Goal: Information Seeking & Learning: Compare options

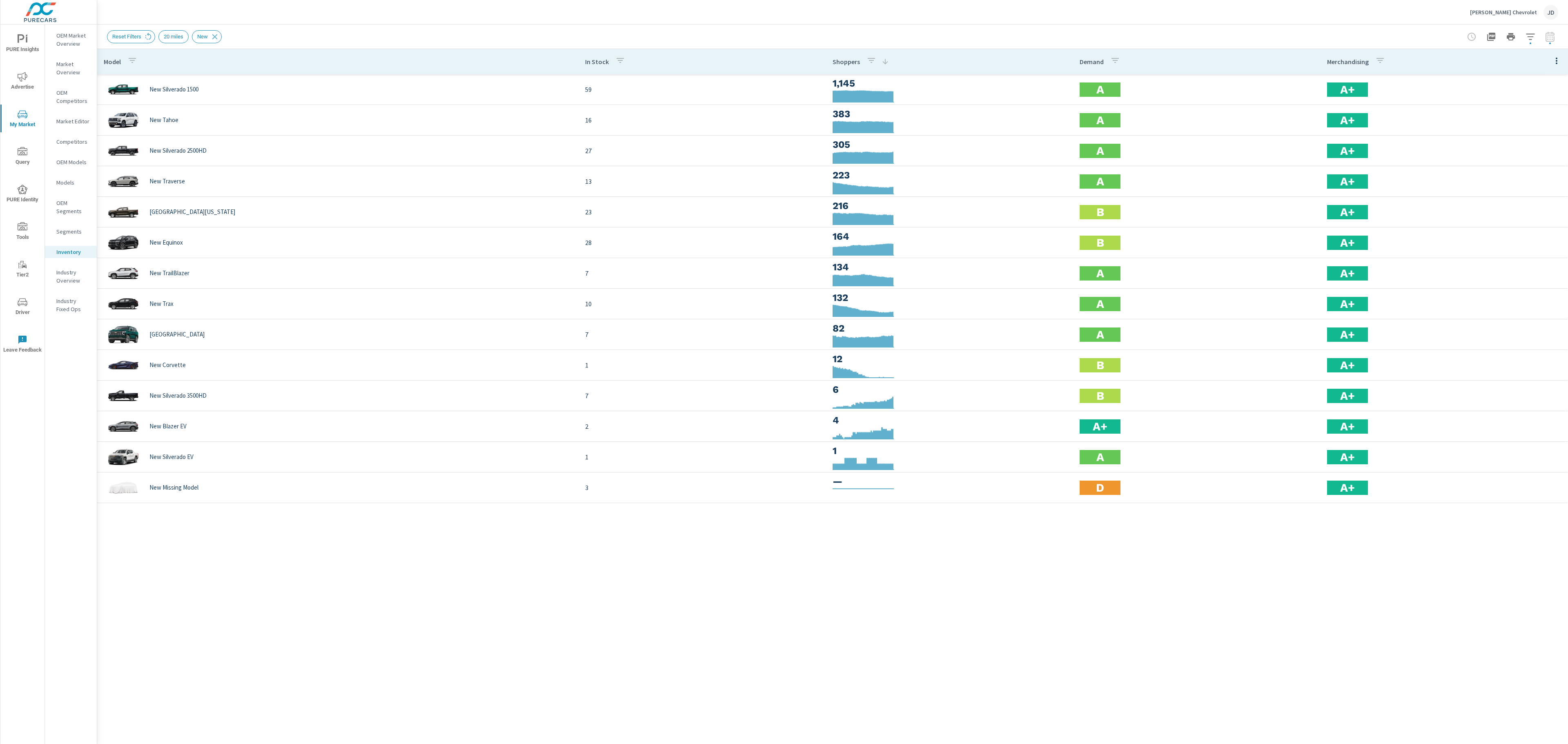
click at [380, 605] on div "Model In Stock Shoppers Demand Merchandising New Silverado 1500 59 1,145 A A+ N…" at bounding box center [833, 390] width 1471 height 683
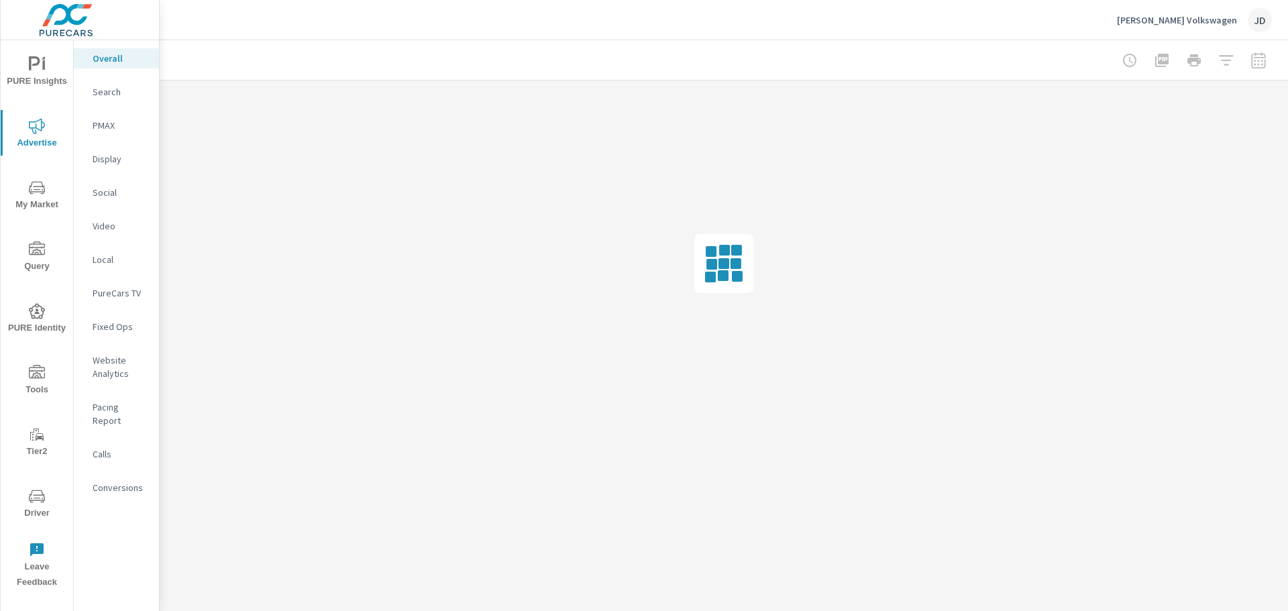
click at [40, 191] on icon "nav menu" at bounding box center [37, 188] width 16 height 16
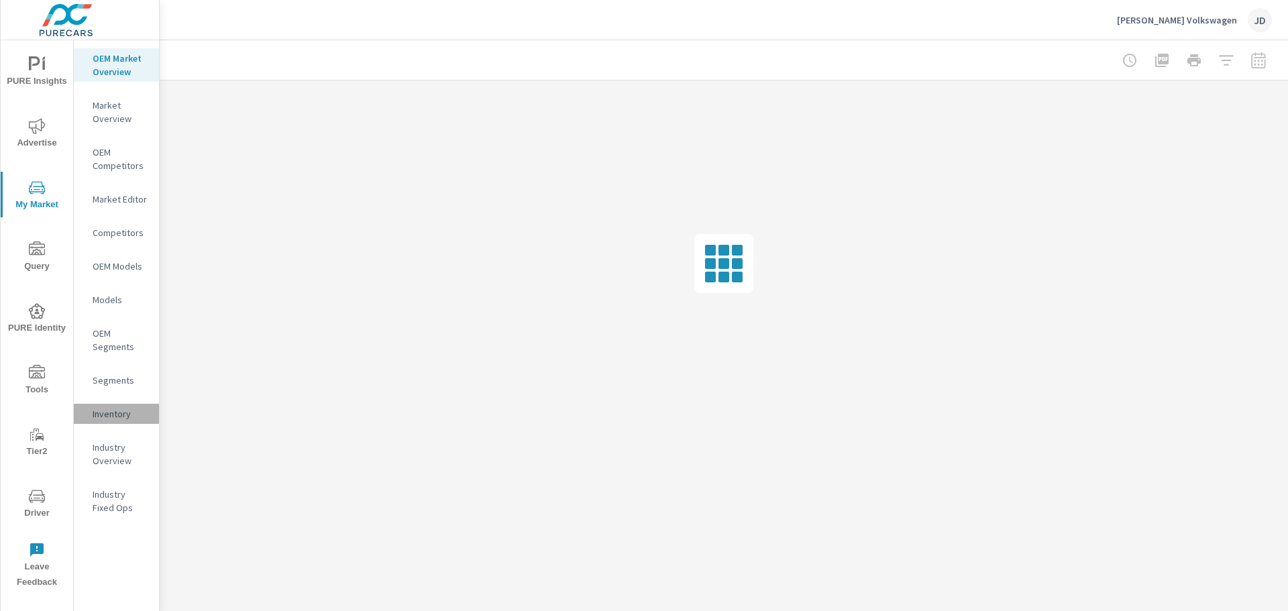
click at [114, 413] on p "Inventory" at bounding box center [121, 413] width 56 height 13
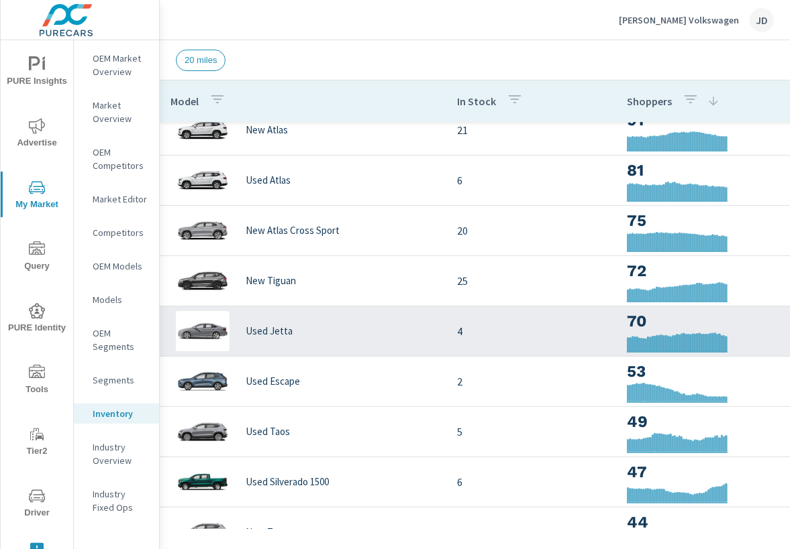
scroll to position [67, 0]
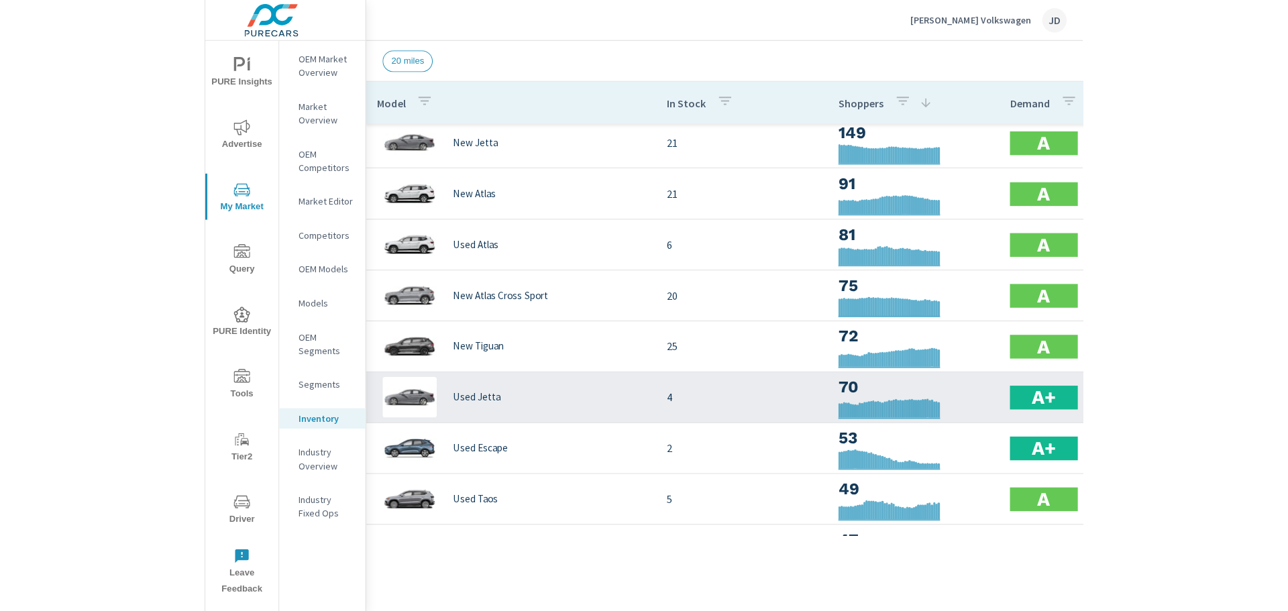
scroll to position [6, 0]
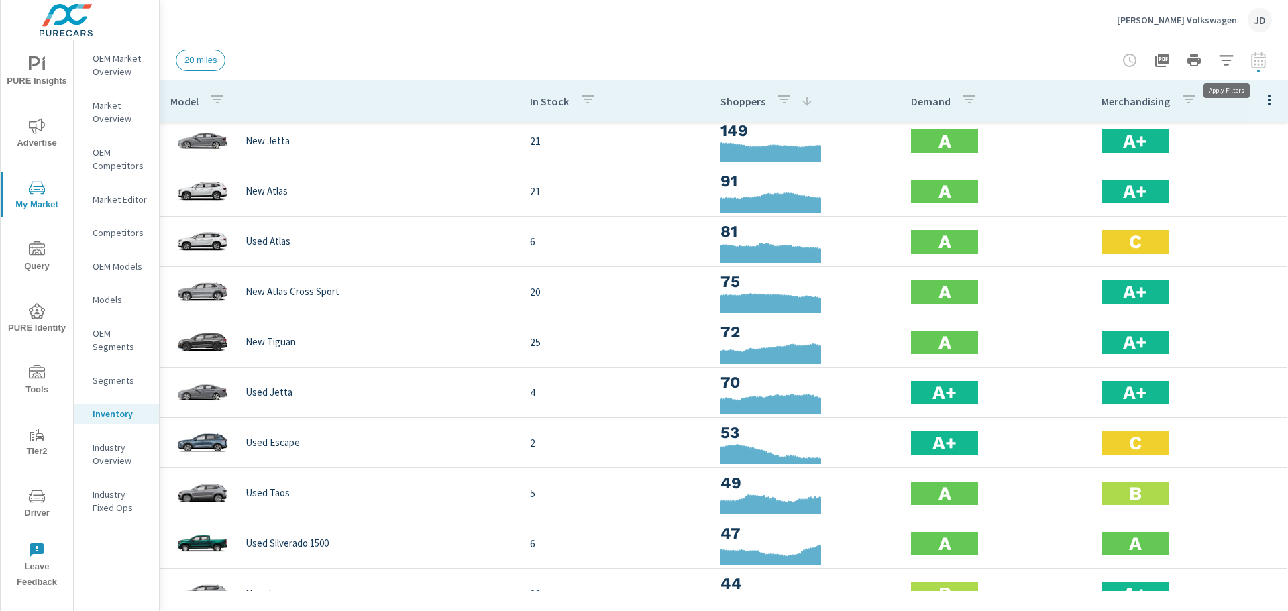
click at [1219, 55] on icon "button" at bounding box center [1226, 60] width 16 height 16
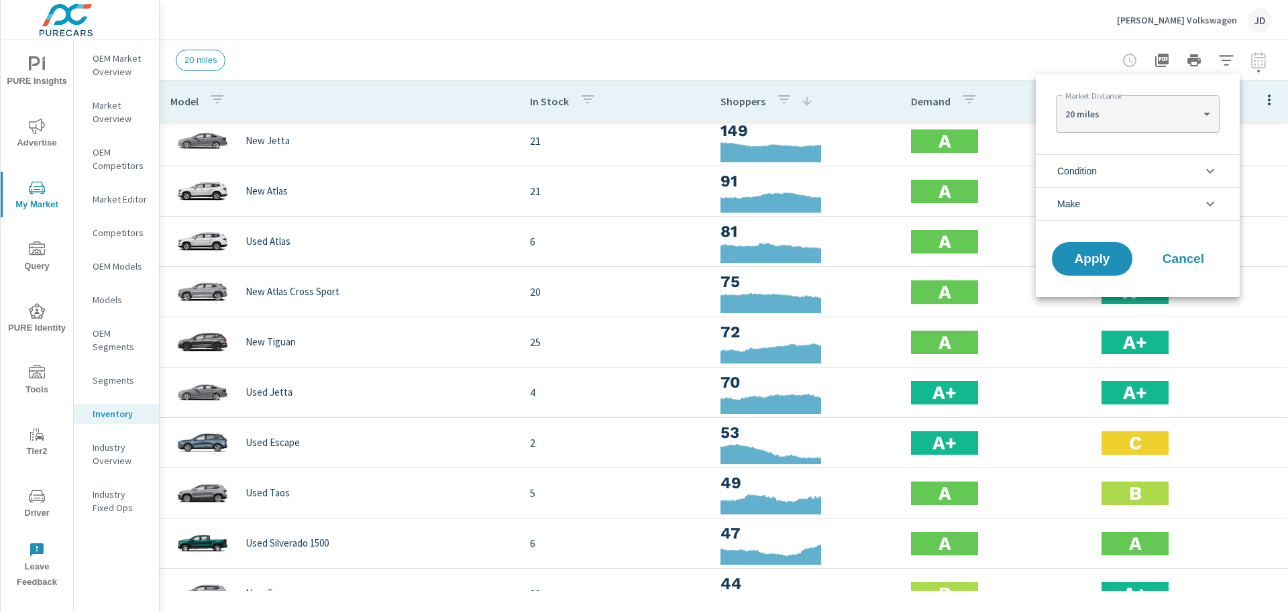
click at [1142, 164] on li "Condition" at bounding box center [1138, 170] width 204 height 33
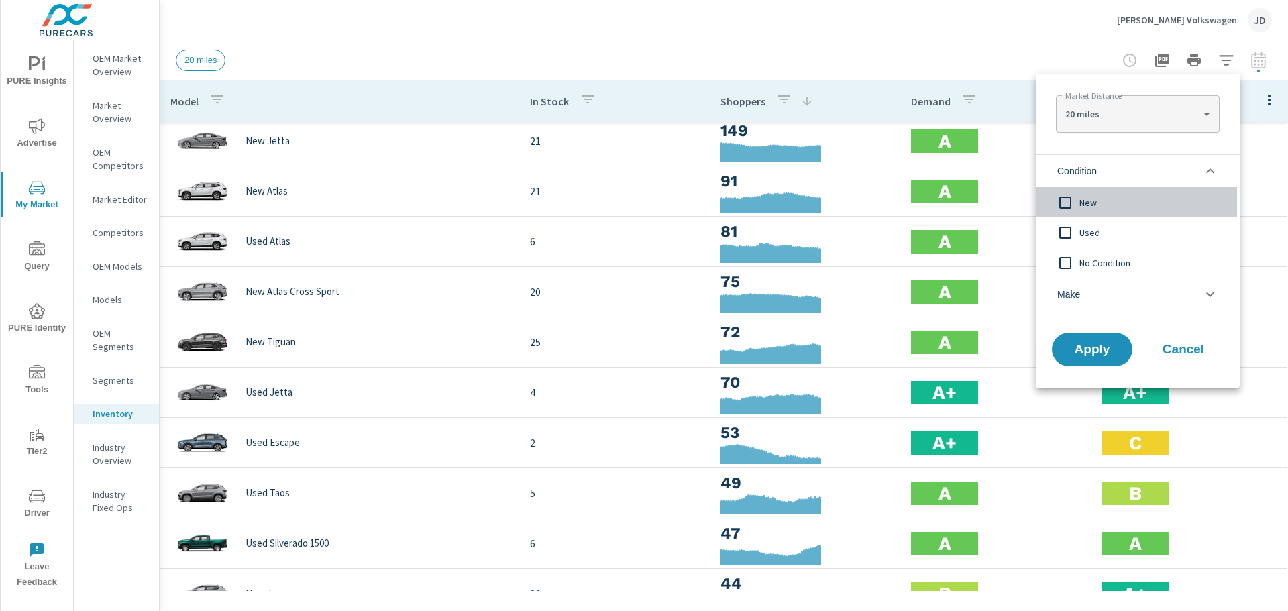
click at [1087, 204] on span "New" at bounding box center [1152, 203] width 147 height 16
click at [1083, 347] on span "Apply" at bounding box center [1092, 349] width 55 height 13
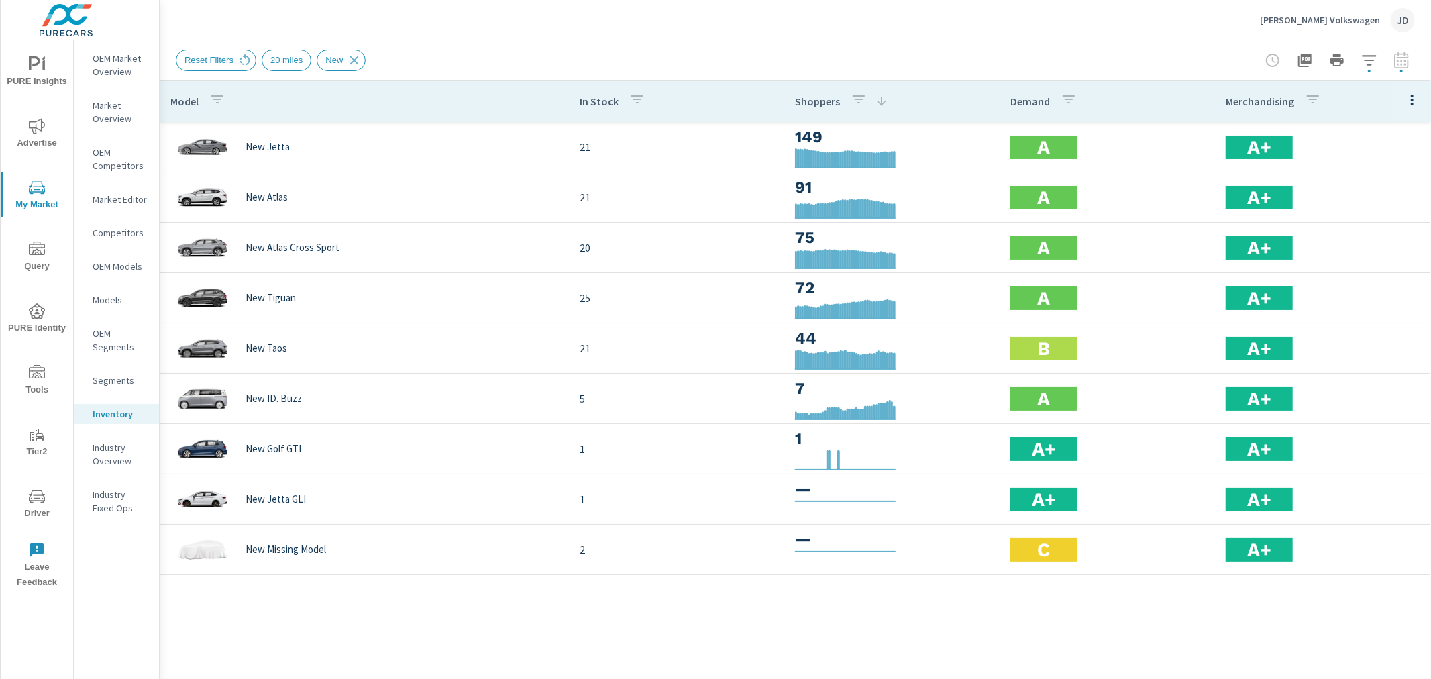
click at [38, 76] on span "PURE Insights" at bounding box center [37, 72] width 64 height 33
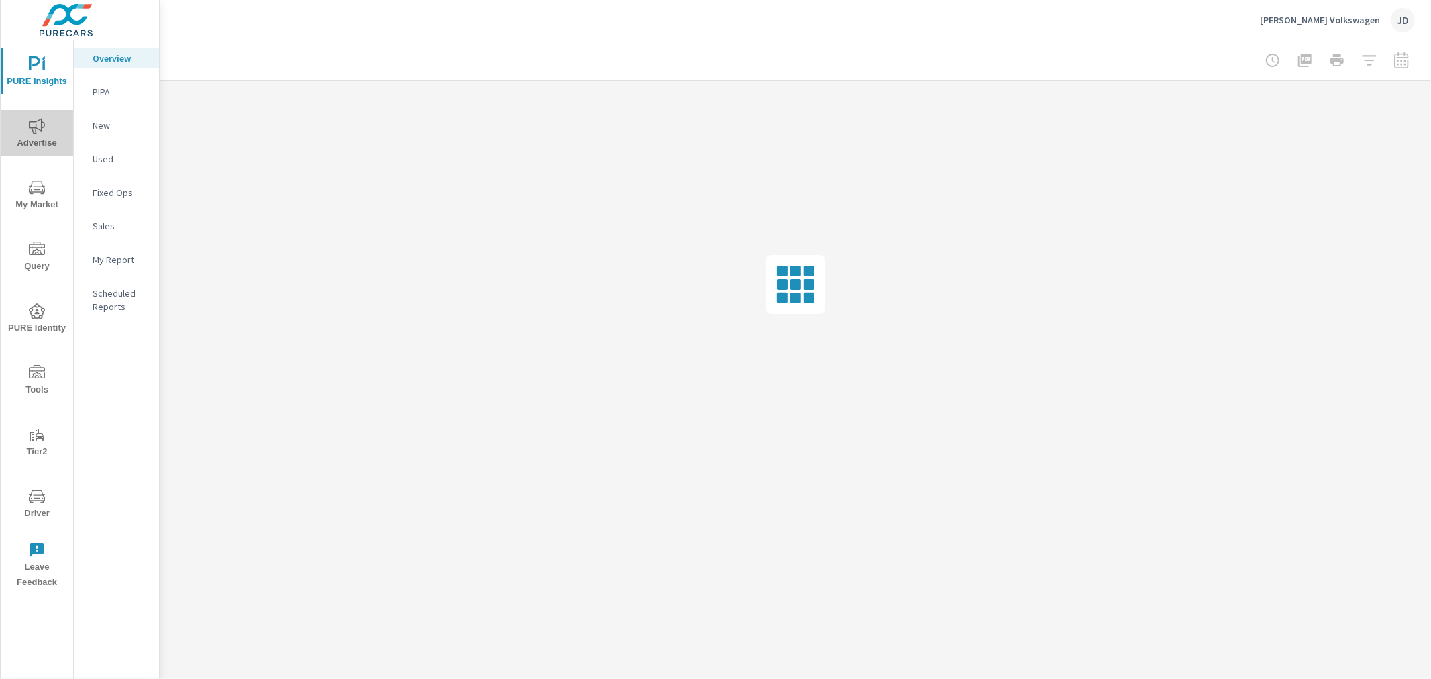
click at [29, 121] on icon "nav menu" at bounding box center [37, 126] width 16 height 16
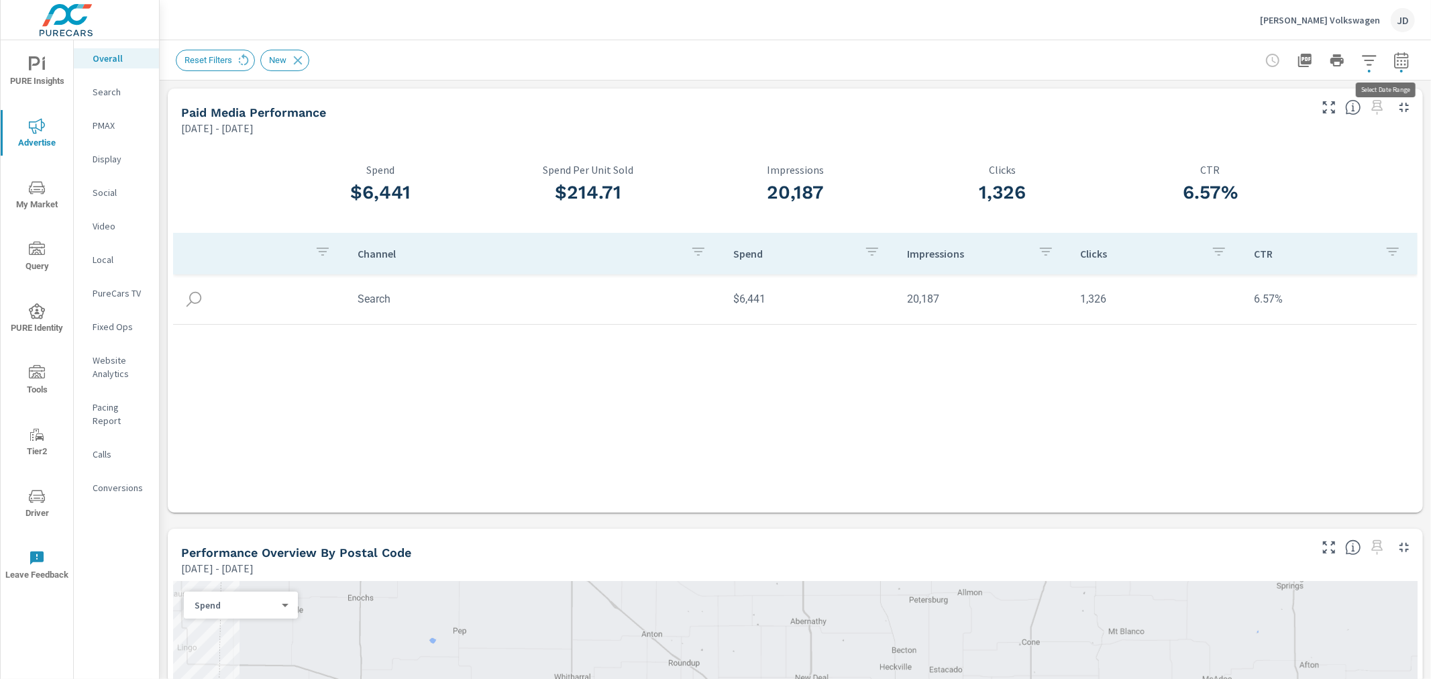
click at [1394, 57] on icon "button" at bounding box center [1401, 60] width 14 height 16
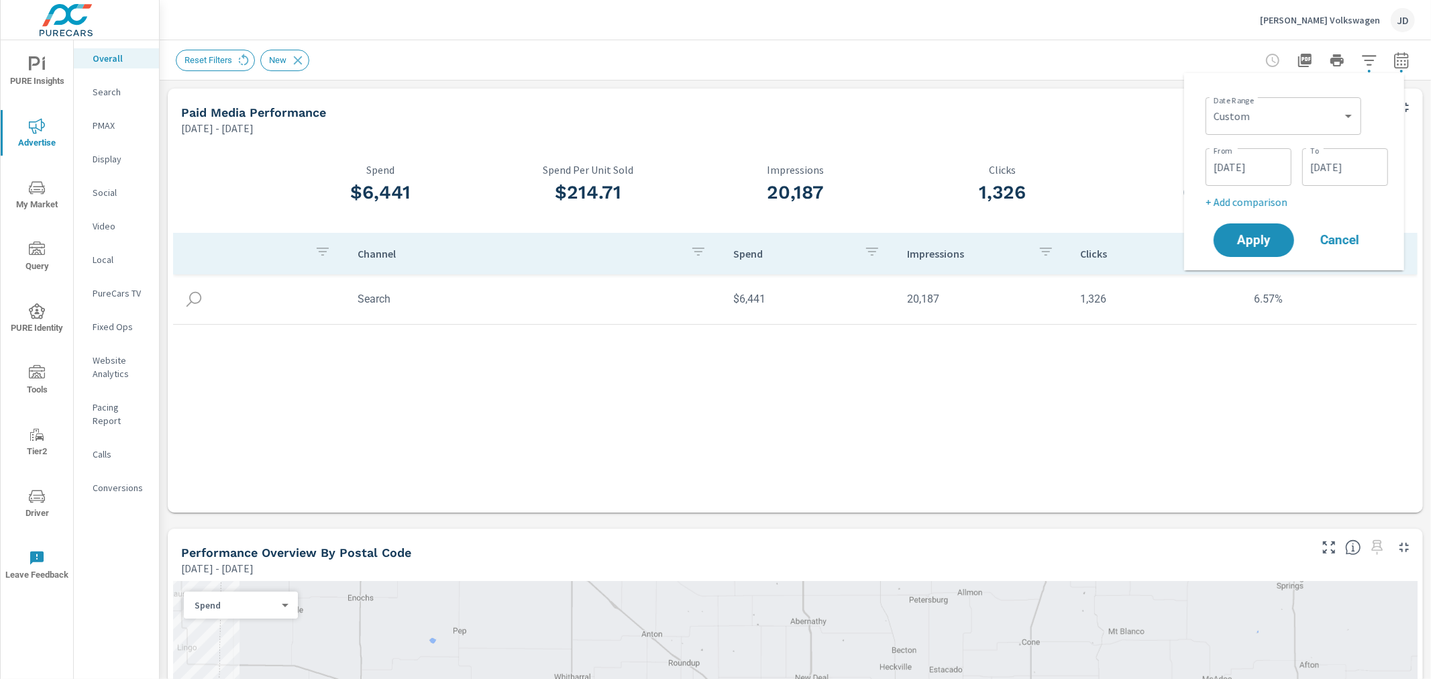
click at [1266, 205] on p "+ Add comparison" at bounding box center [1296, 202] width 182 height 16
click at [1258, 227] on select "Custom Previous period Previous month Previous year" at bounding box center [1283, 226] width 145 height 27
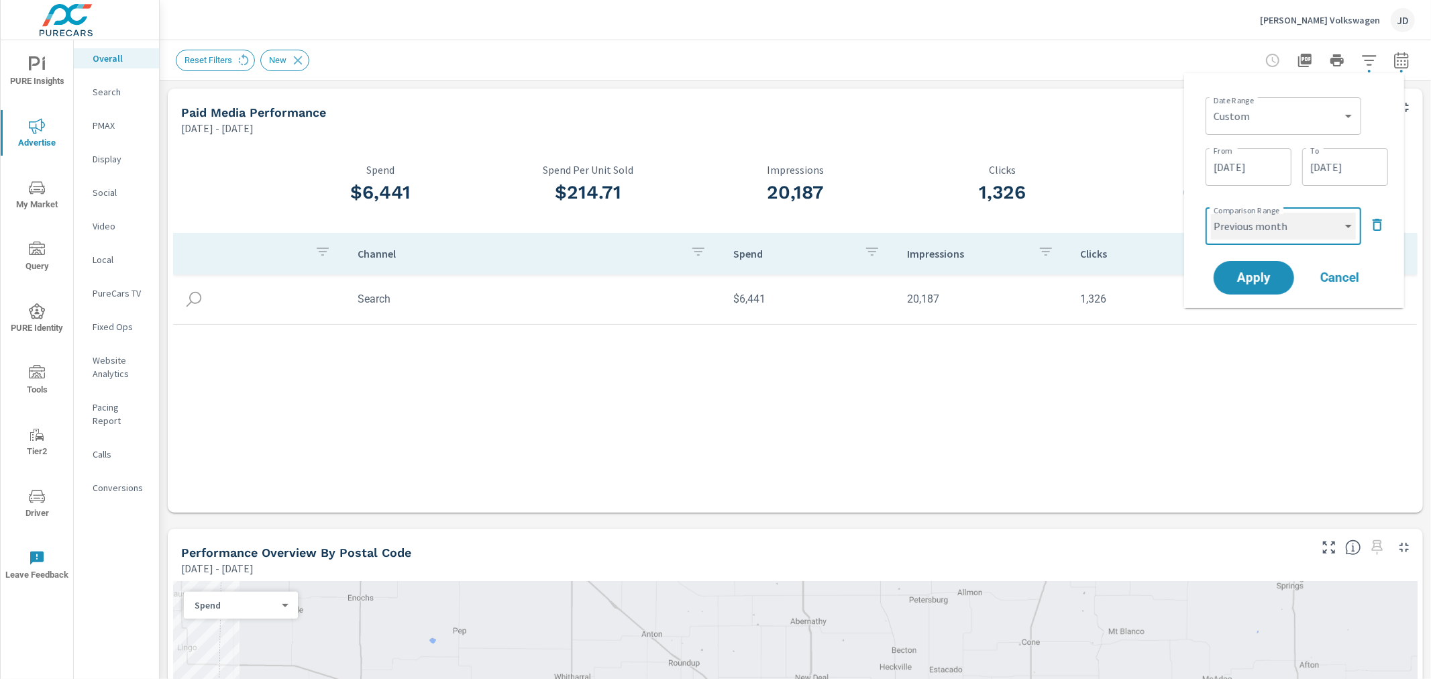
click at [1211, 213] on select "Custom Previous period Previous month Previous year" at bounding box center [1283, 226] width 145 height 27
select select "Previous month"
click at [1256, 280] on span "Apply" at bounding box center [1253, 278] width 55 height 13
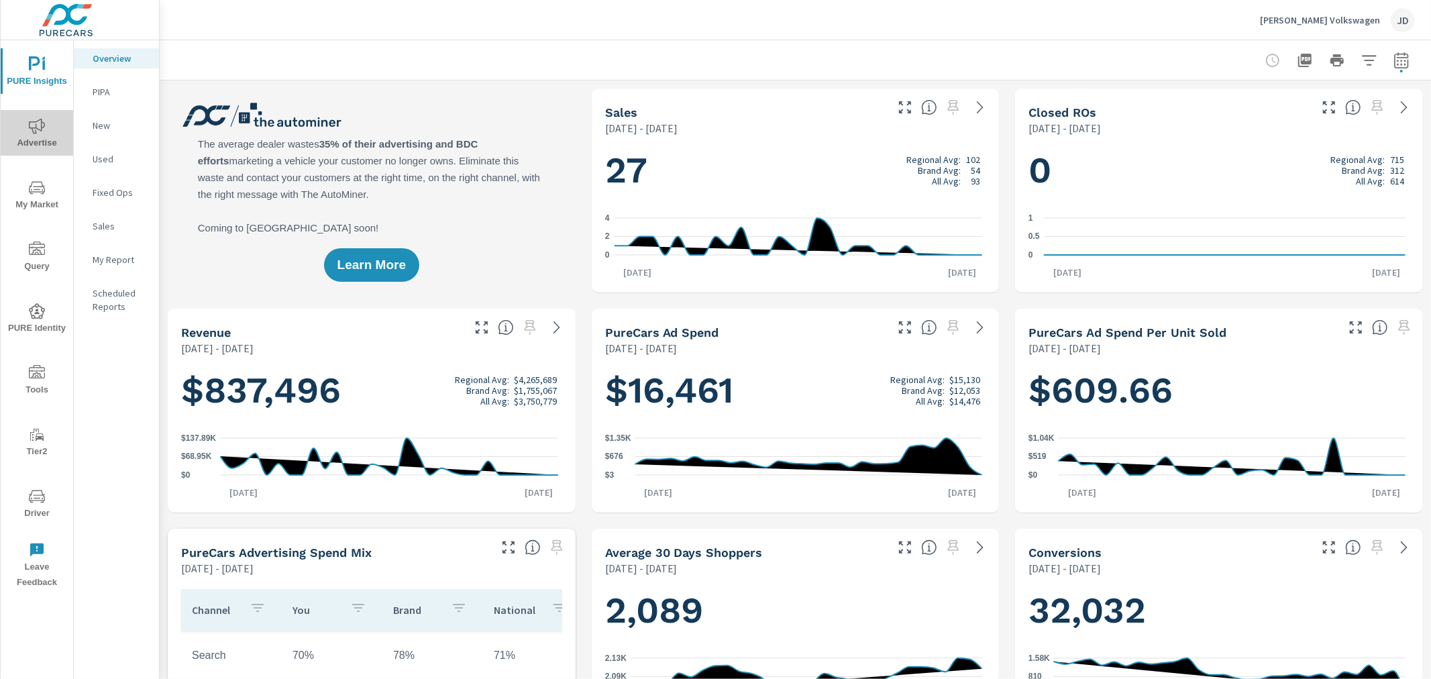
click at [36, 135] on span "Advertise" at bounding box center [37, 134] width 64 height 33
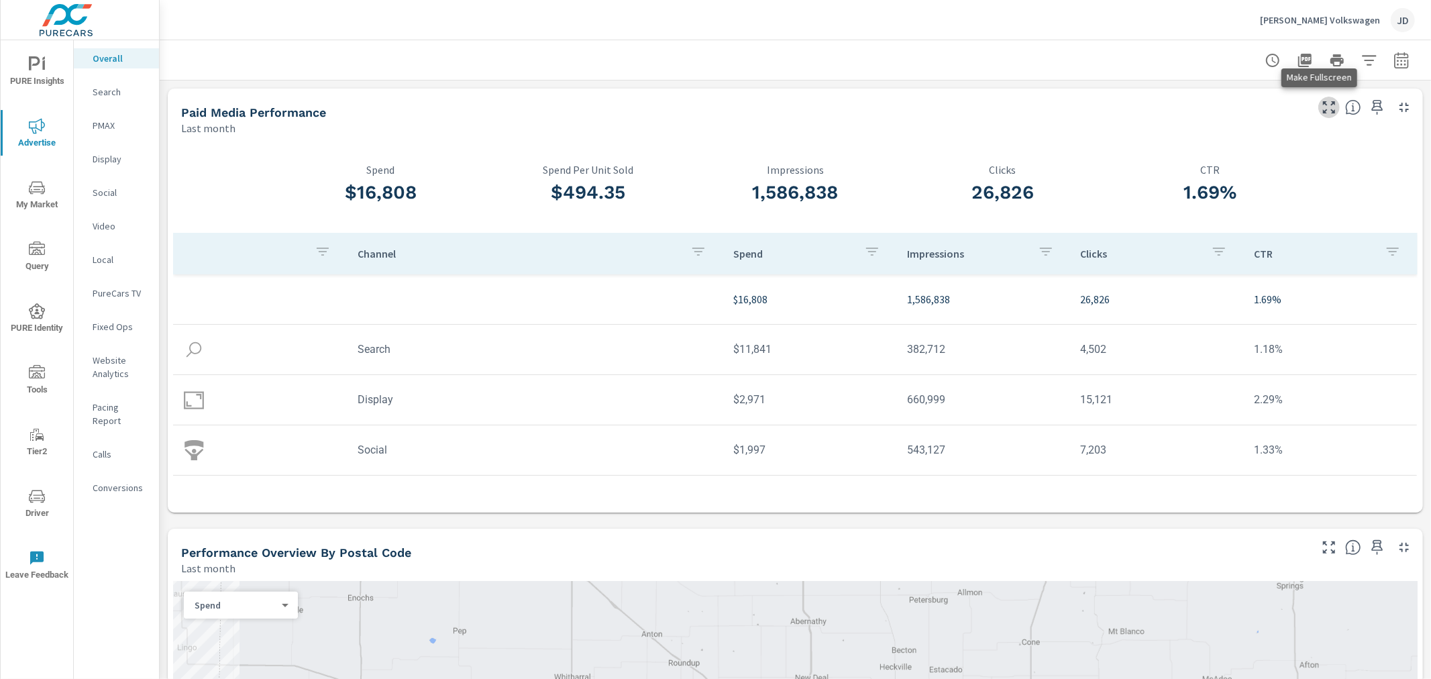
click at [1321, 107] on icon "button" at bounding box center [1329, 107] width 16 height 16
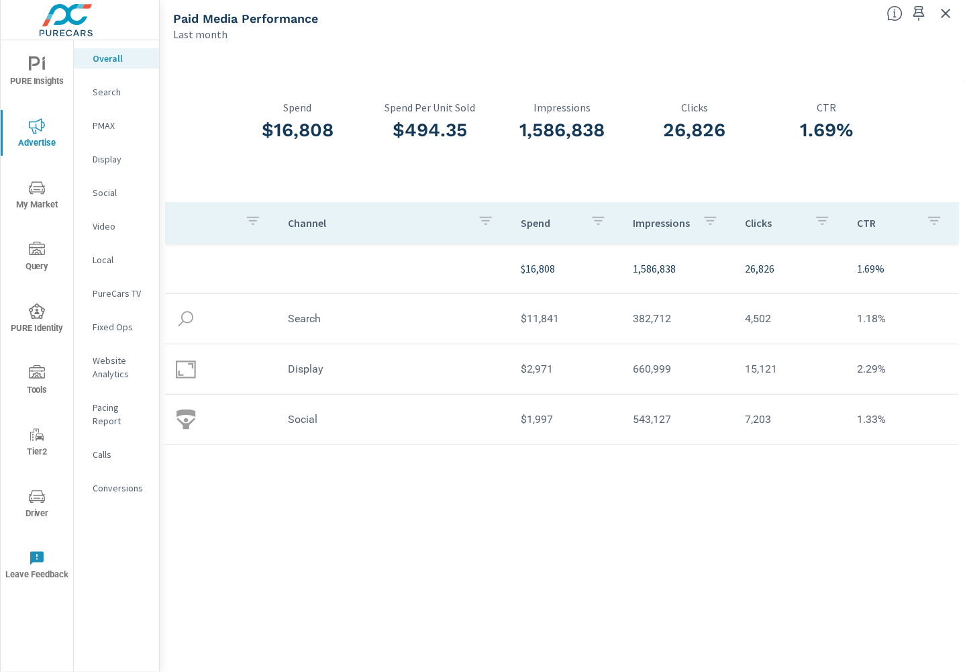
click at [947, 11] on icon "button" at bounding box center [945, 13] width 9 height 9
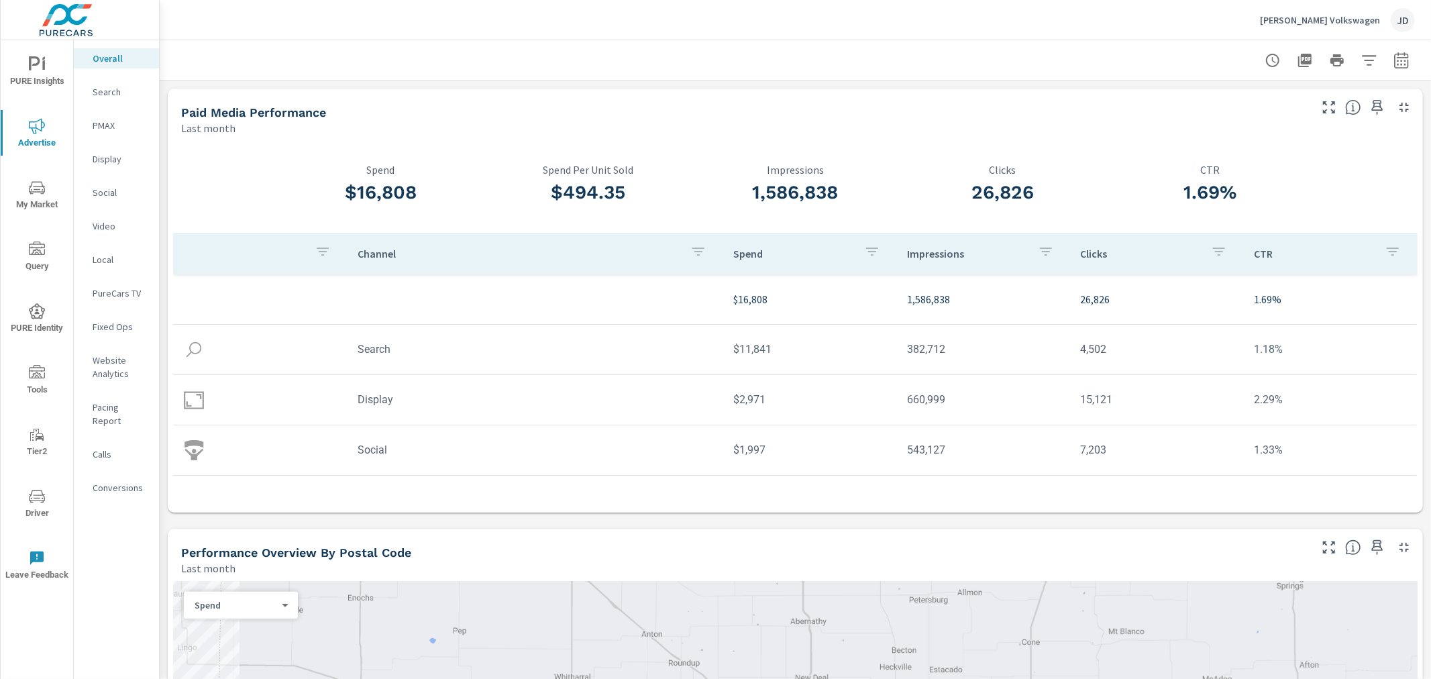
click at [1393, 62] on icon "button" at bounding box center [1401, 60] width 16 height 16
select select "Last month"
click at [1261, 151] on p "+ Add comparison" at bounding box center [1297, 151] width 172 height 16
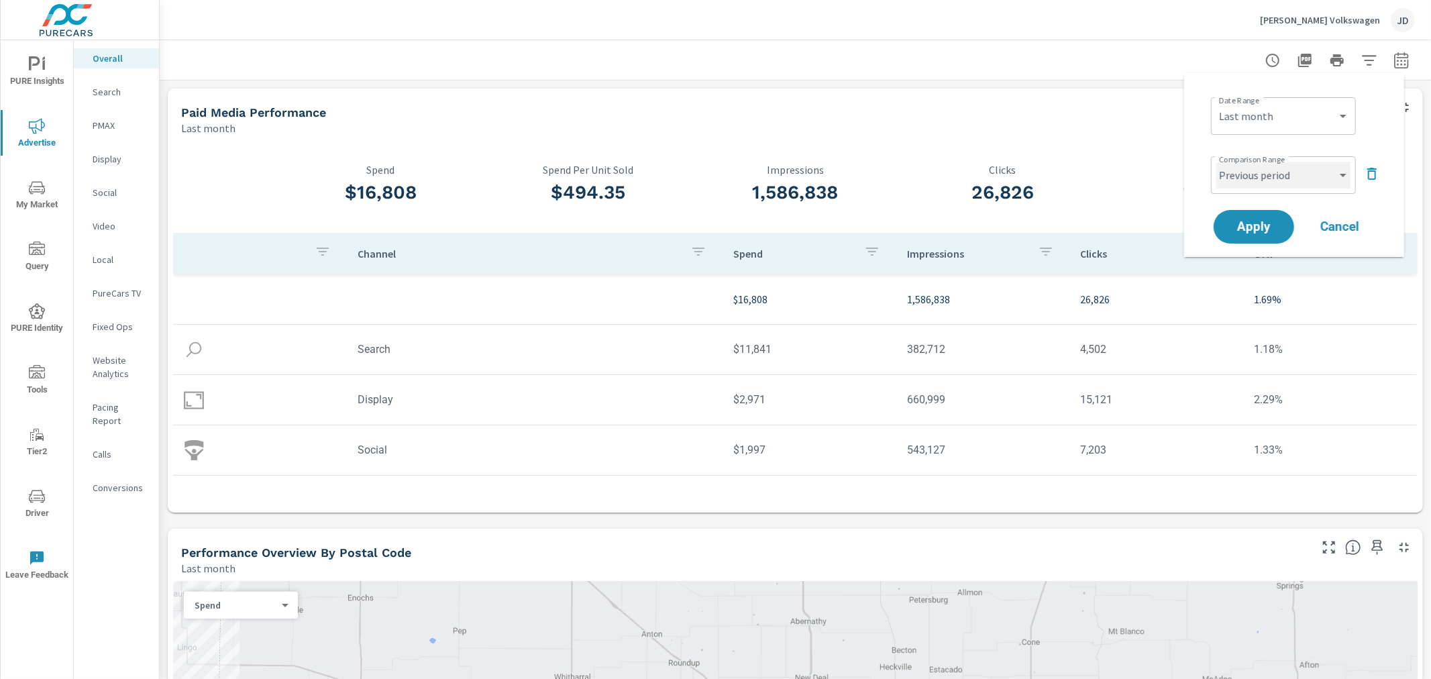
click at [1252, 184] on select "Custom Previous period Previous month Previous year" at bounding box center [1283, 175] width 134 height 27
click at [1216, 162] on select "Custom Previous period Previous month Previous year" at bounding box center [1283, 175] width 134 height 27
select select "Previous month"
click at [1263, 213] on button "Apply" at bounding box center [1253, 226] width 83 height 35
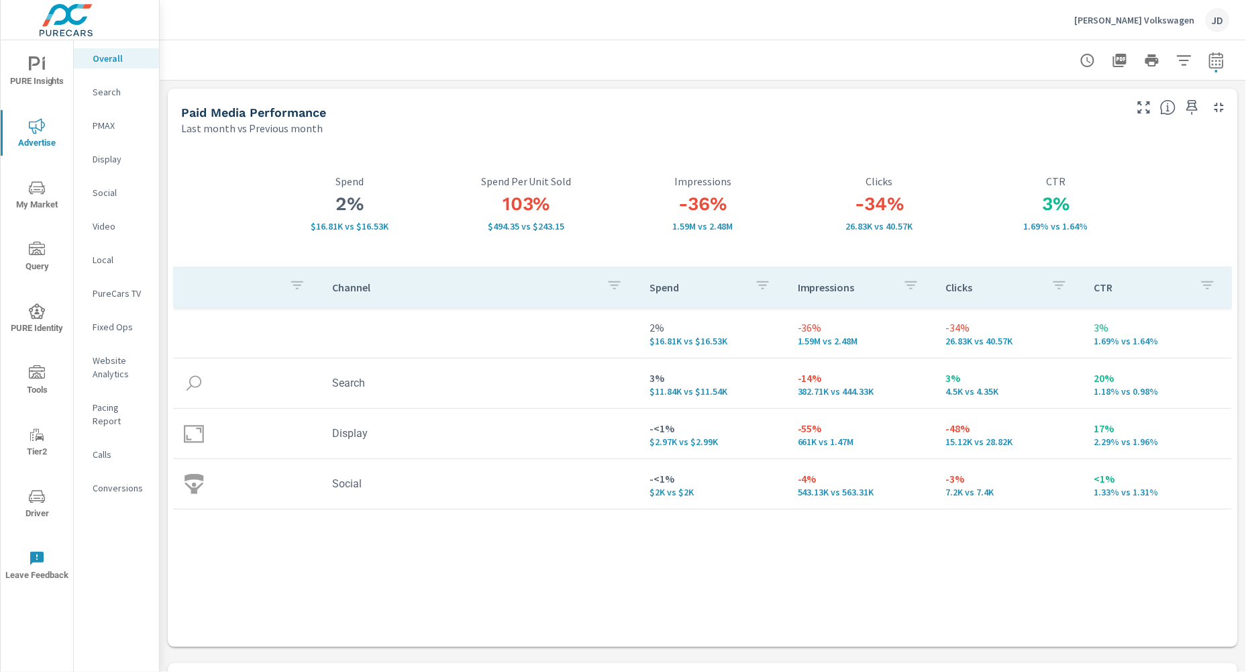
click at [1136, 105] on icon "button" at bounding box center [1144, 107] width 16 height 16
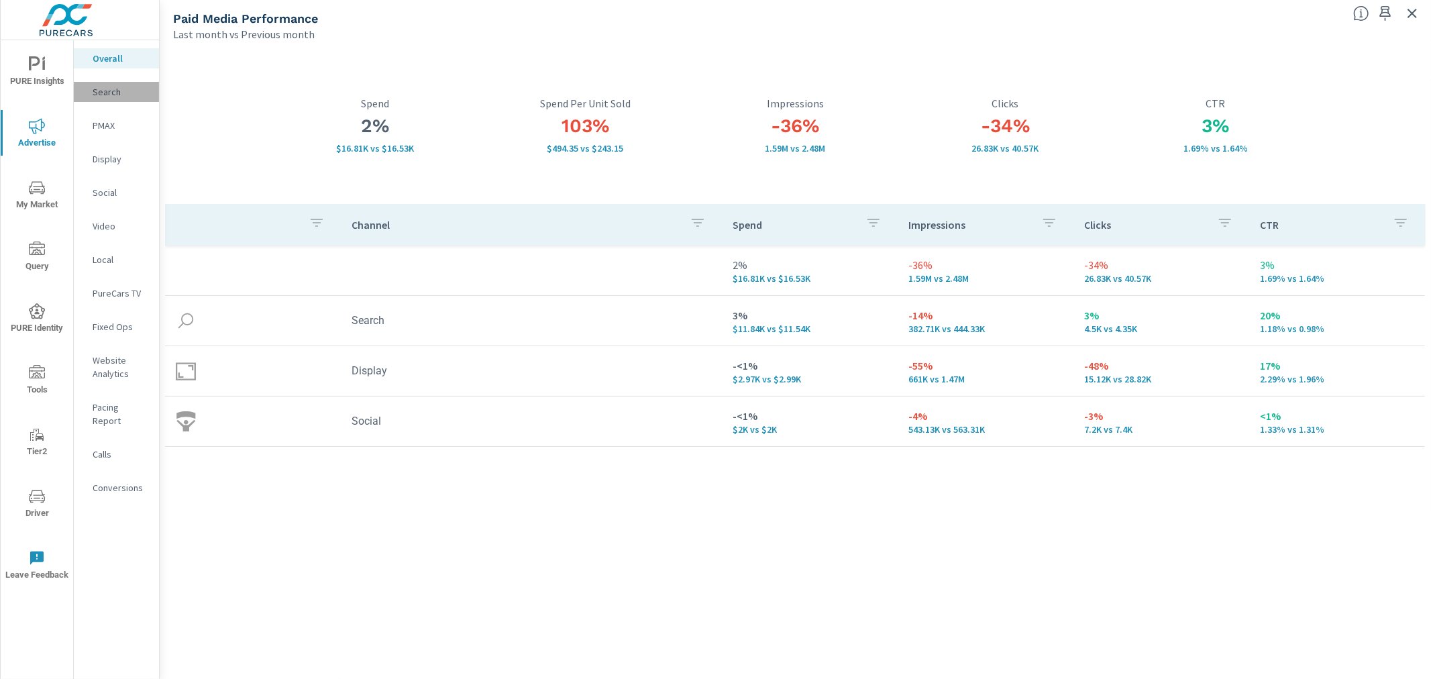
click at [105, 91] on p "Search" at bounding box center [121, 91] width 56 height 13
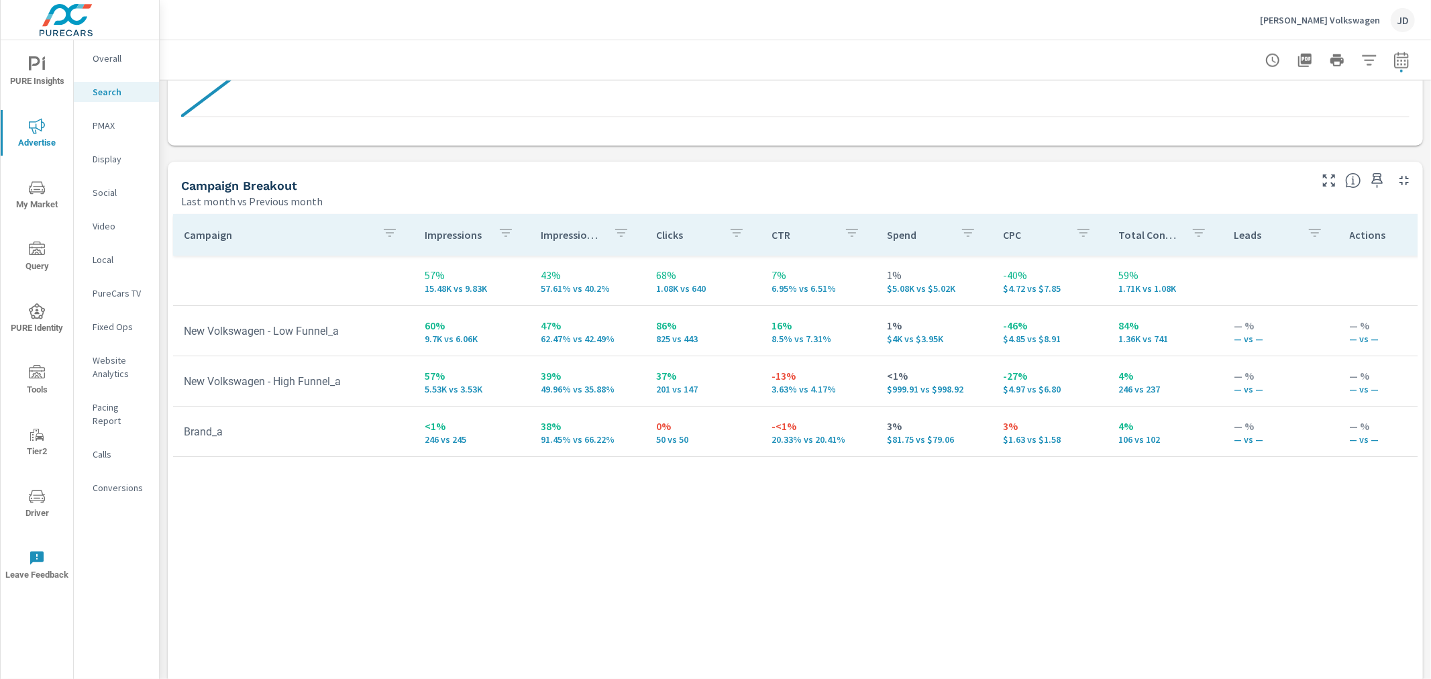
scroll to position [1222, 0]
click at [98, 126] on p "PMAX" at bounding box center [121, 125] width 56 height 13
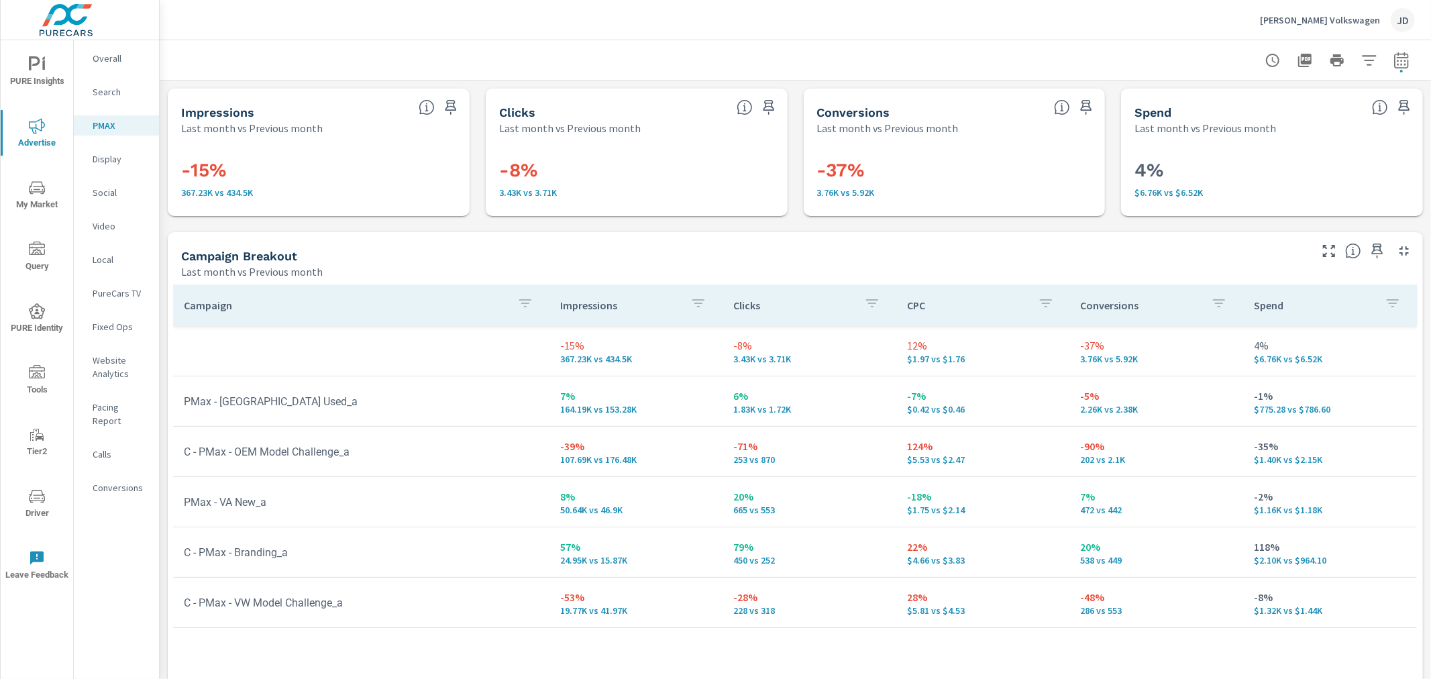
click at [105, 91] on p "Search" at bounding box center [121, 91] width 56 height 13
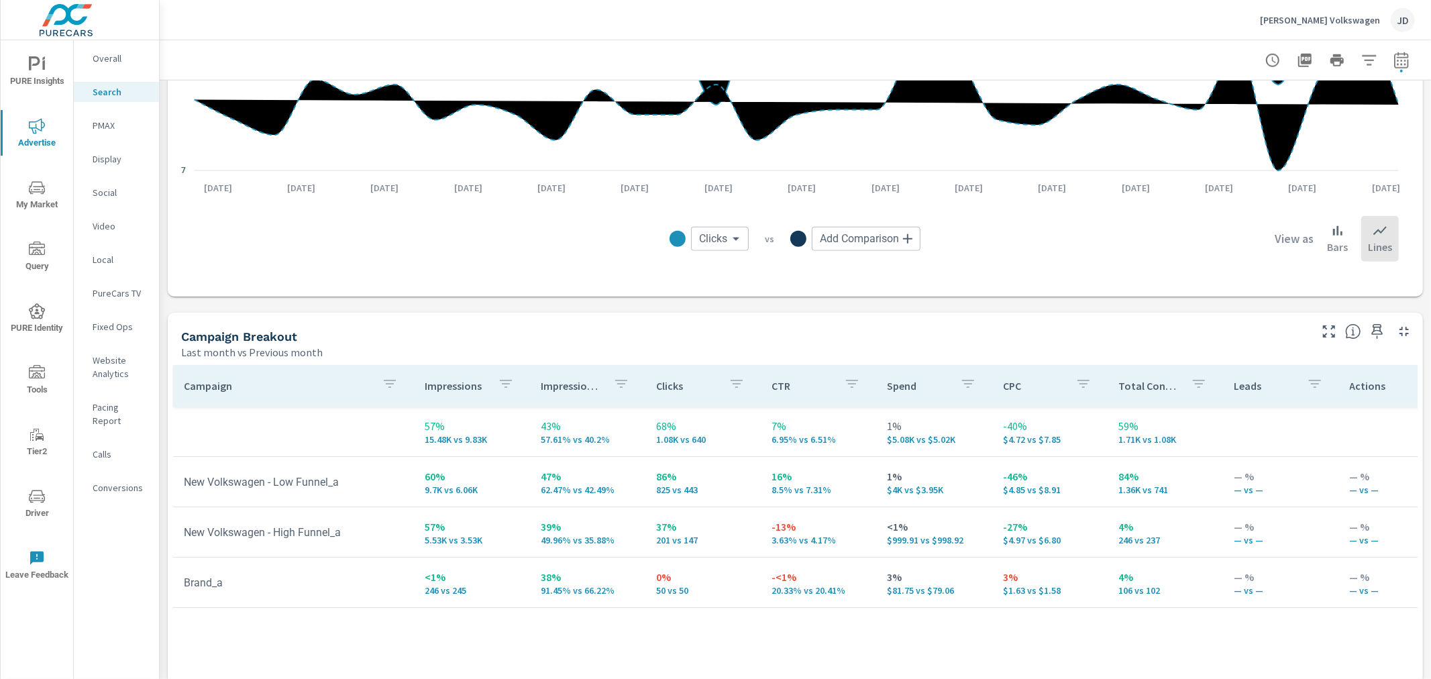
scroll to position [1118, 0]
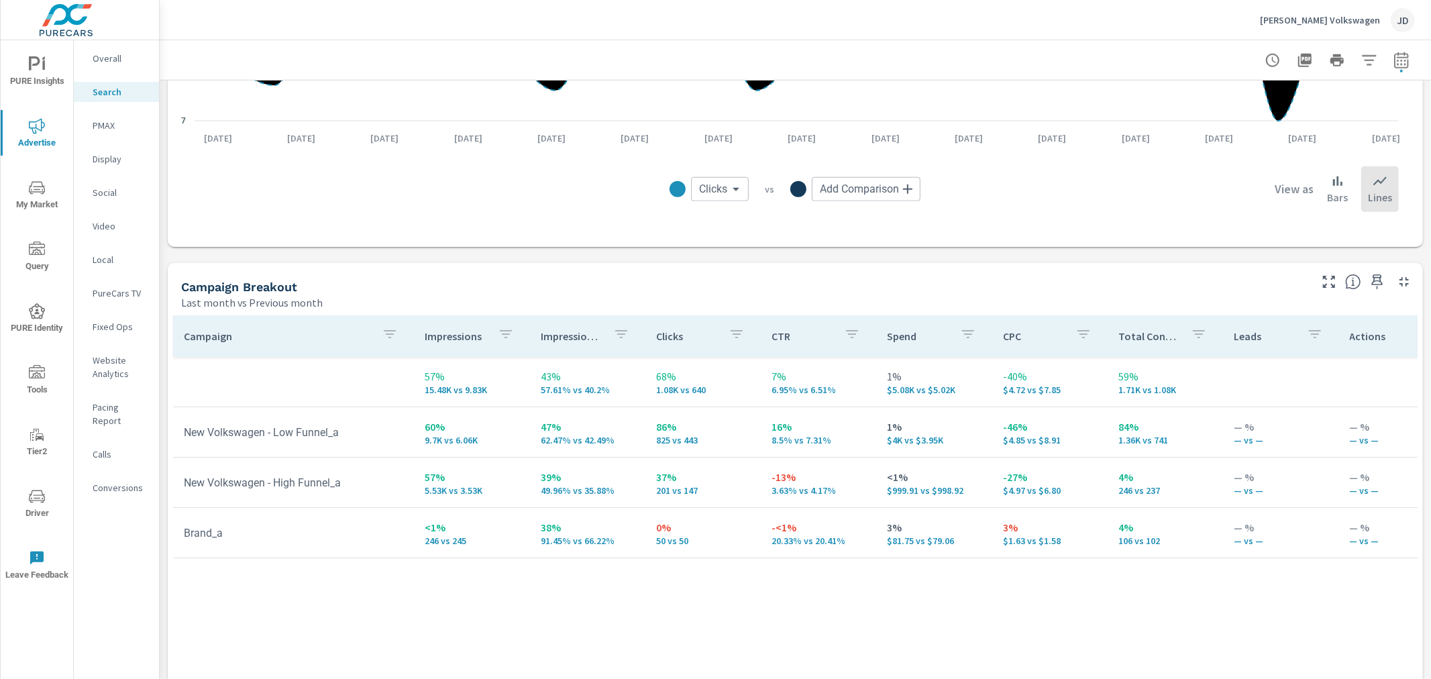
click at [1321, 283] on icon "button" at bounding box center [1329, 282] width 16 height 16
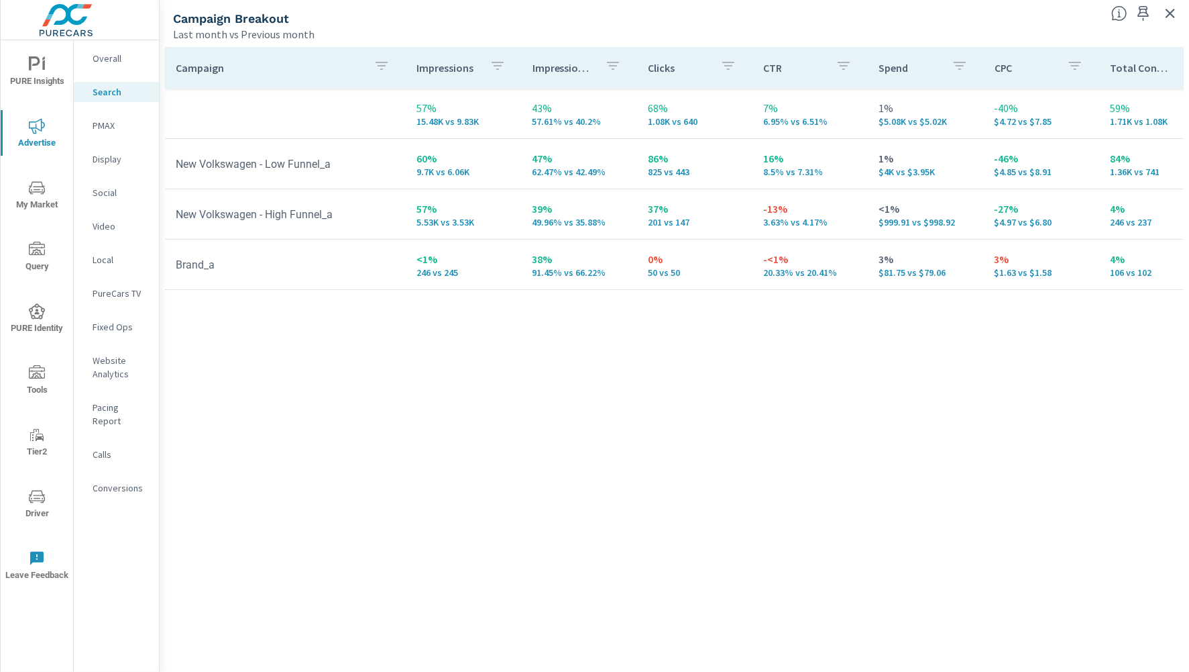
click at [102, 125] on p "PMAX" at bounding box center [121, 125] width 56 height 13
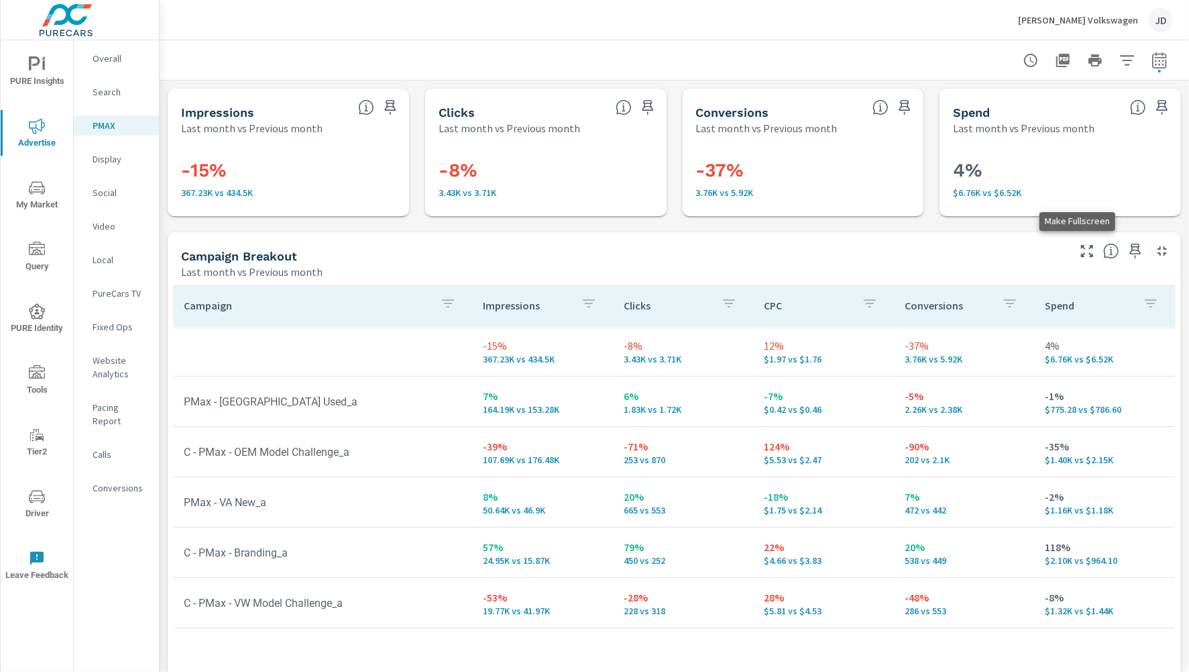
click at [1079, 248] on icon "button" at bounding box center [1087, 251] width 16 height 16
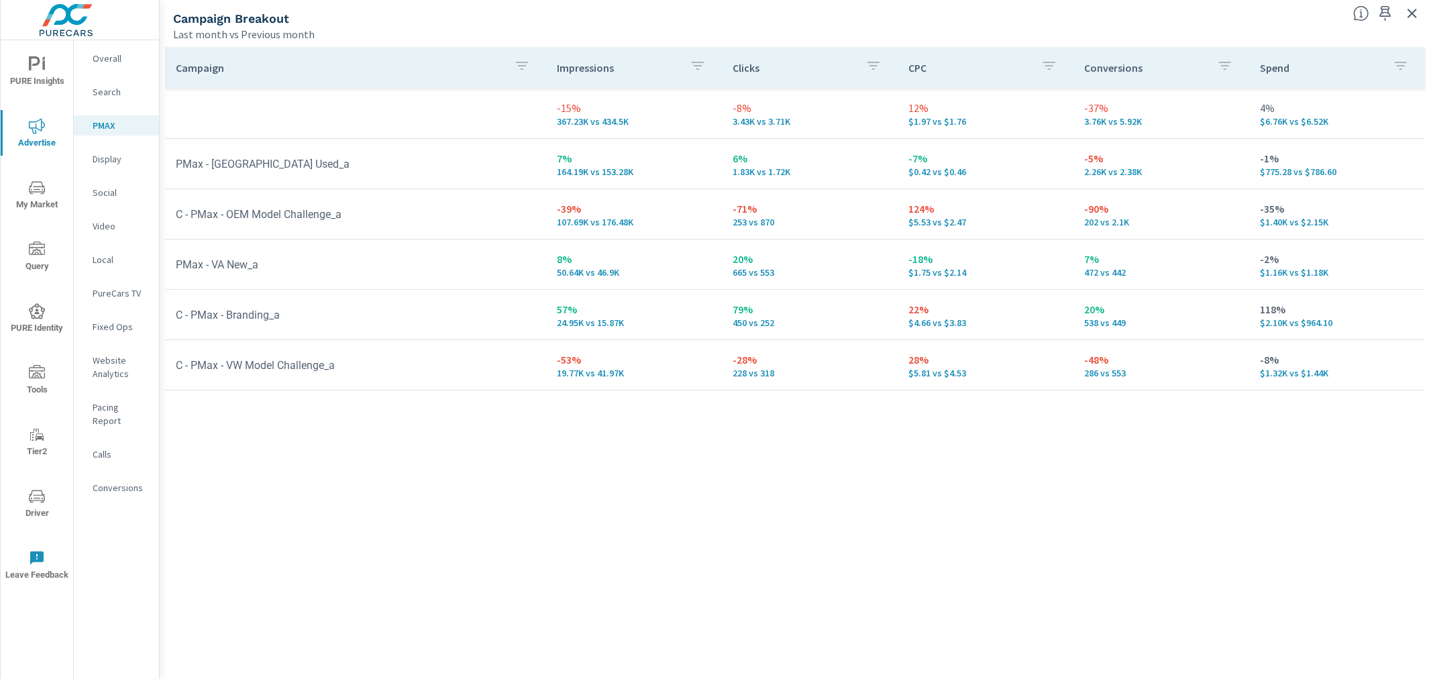
click at [113, 184] on div "Social" at bounding box center [116, 192] width 85 height 20
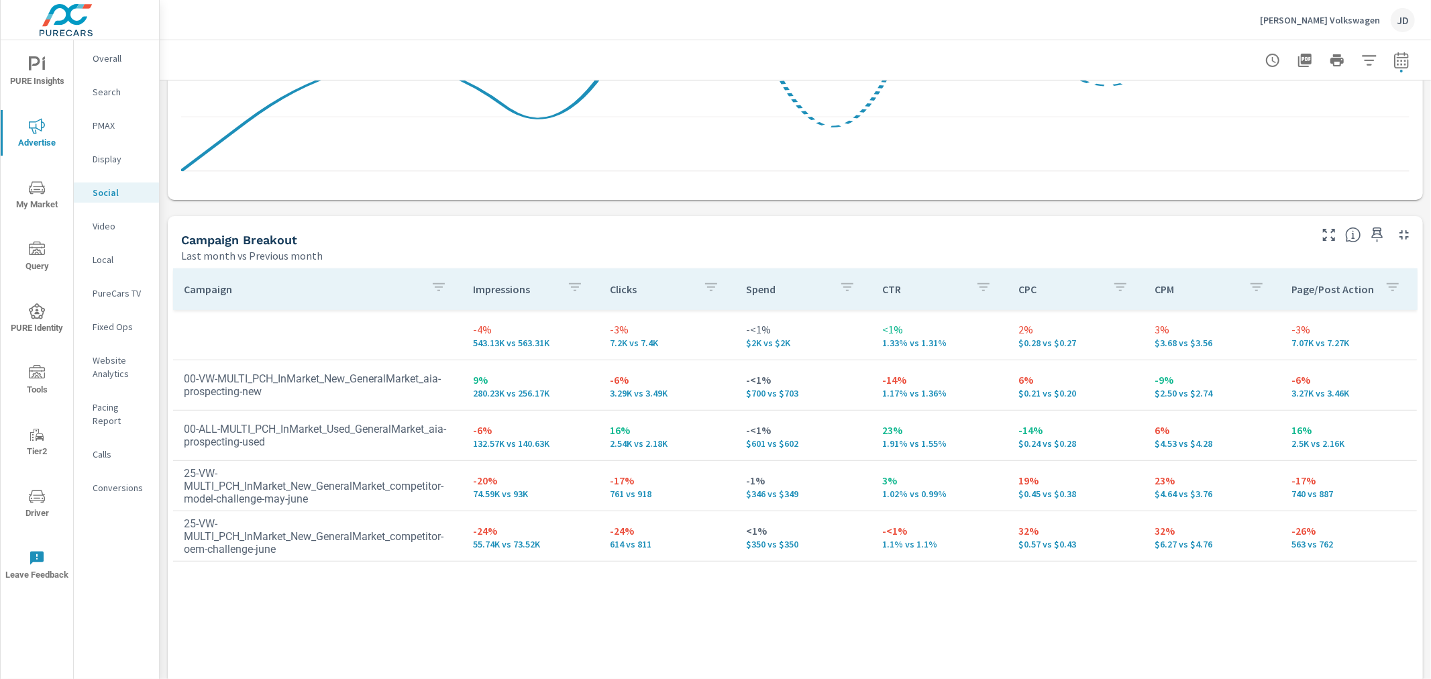
scroll to position [521, 0]
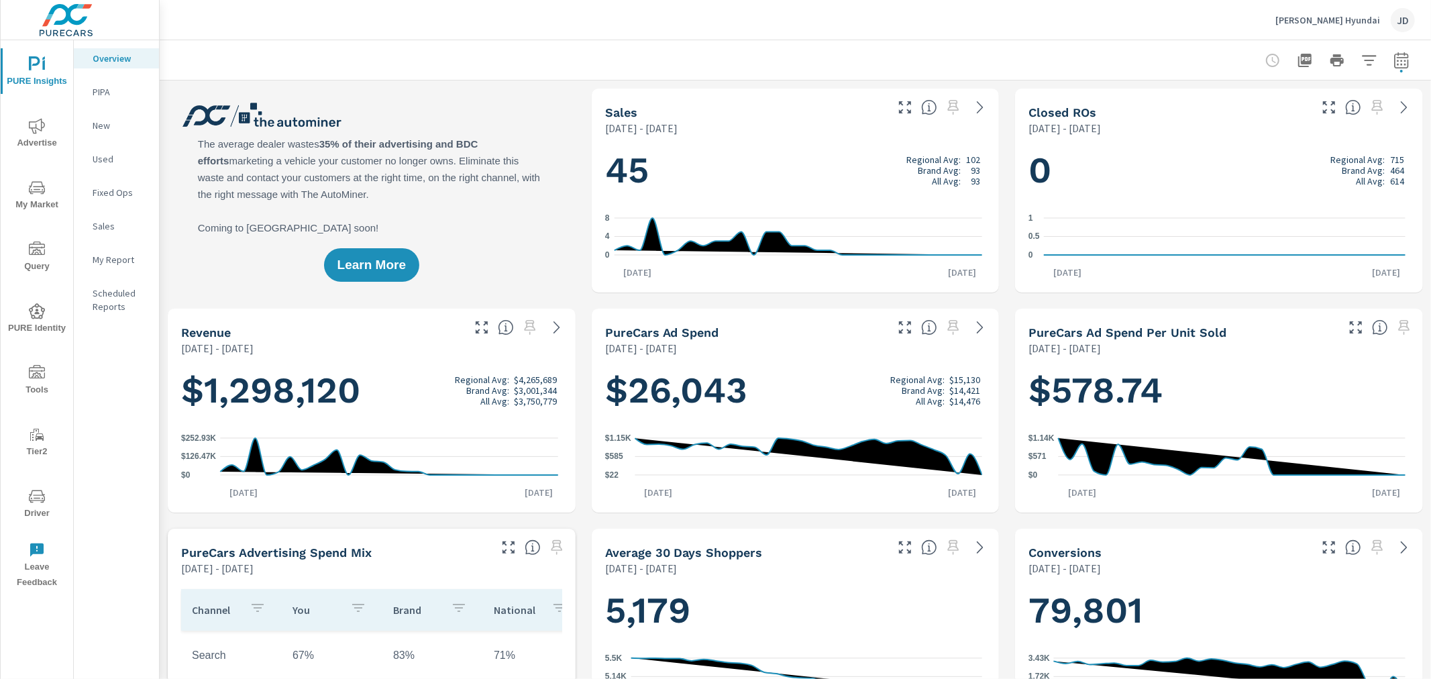
click at [32, 130] on icon "nav menu" at bounding box center [37, 126] width 16 height 16
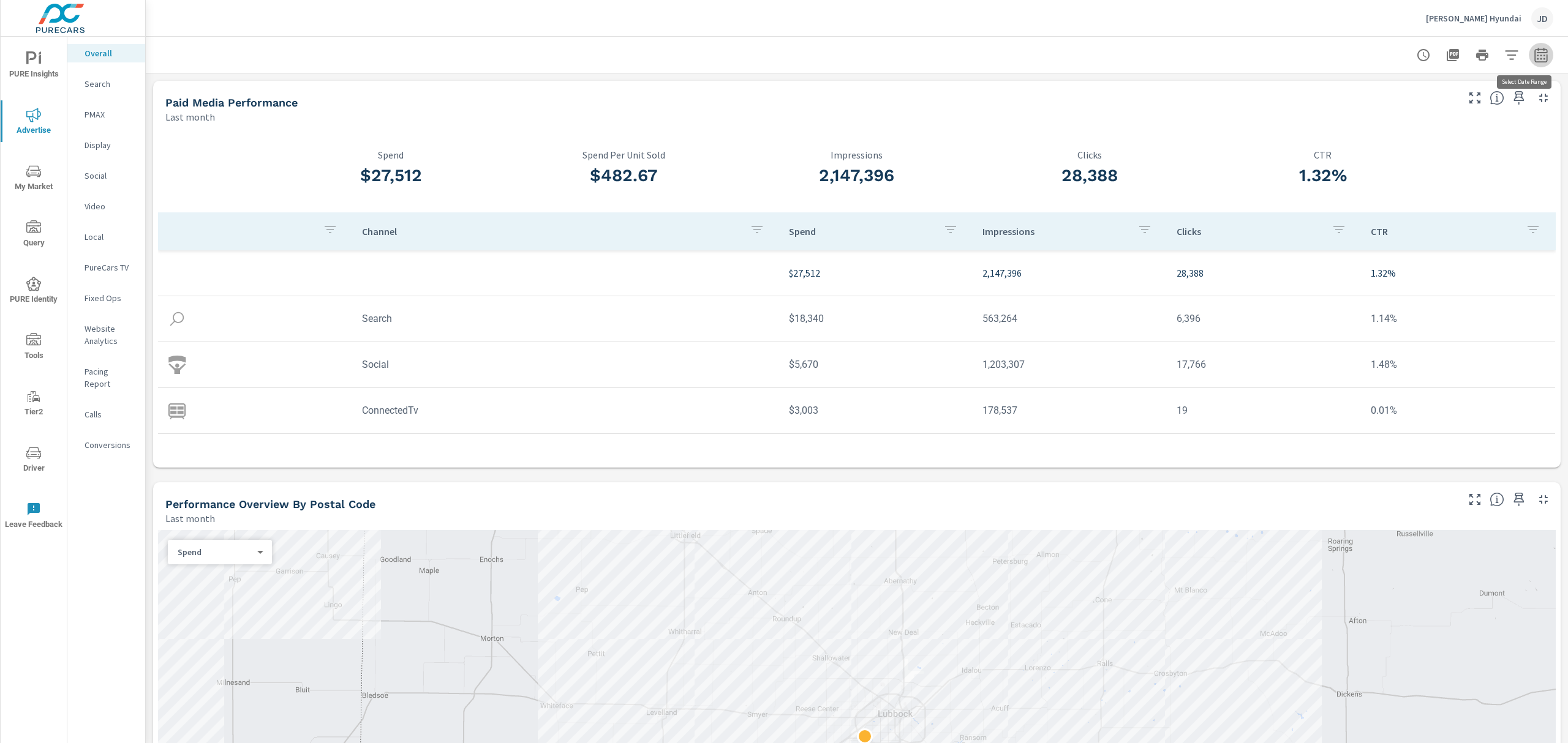
click at [1306, 62] on button "button" at bounding box center [1541, 55] width 25 height 25
select select "Last month"
click at [1306, 135] on p "+ Add comparison" at bounding box center [1444, 138] width 157 height 15
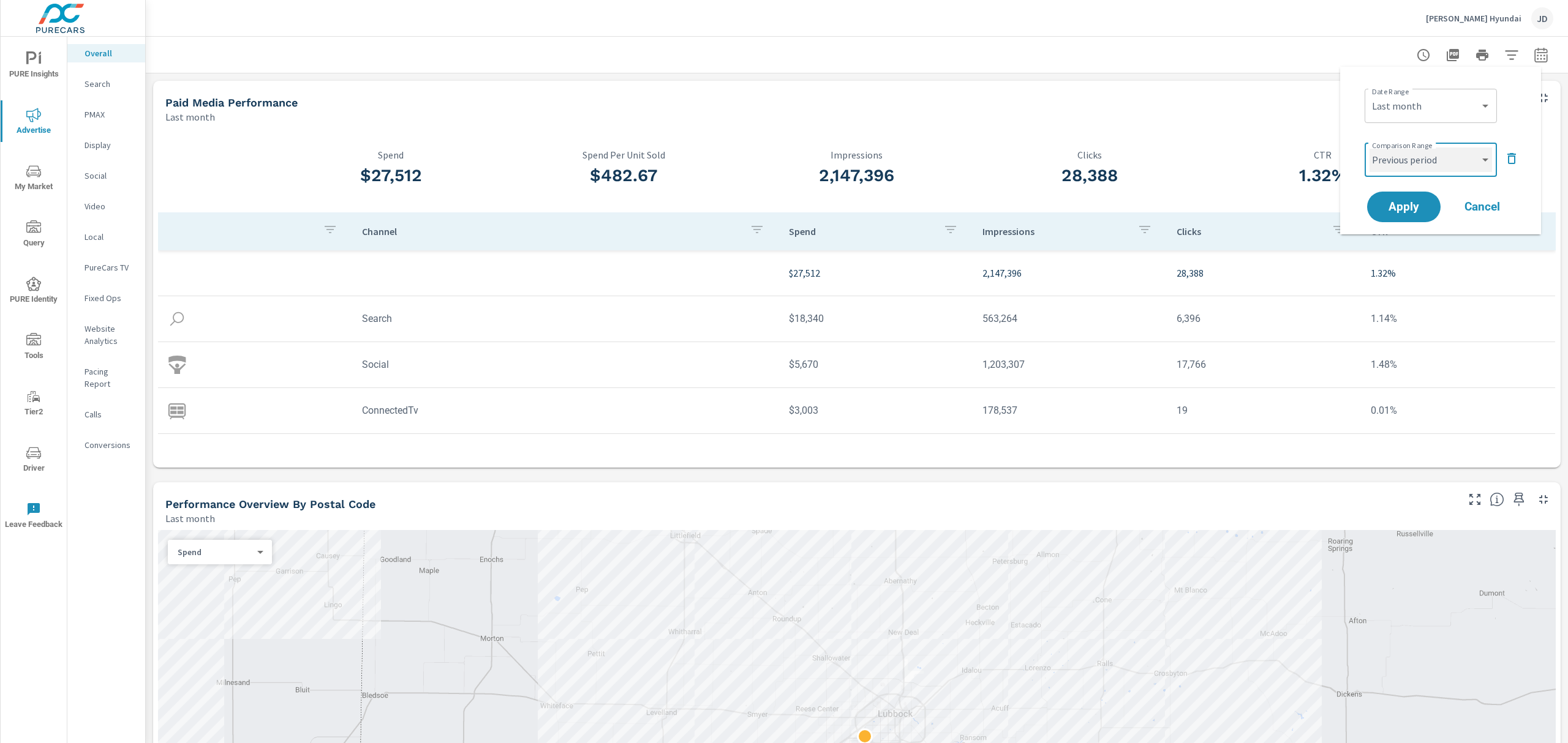
click at [1306, 168] on select "Custom Previous period Previous month Previous year" at bounding box center [1431, 160] width 122 height 25
click at [1306, 148] on select "Custom Previous period Previous month Previous year" at bounding box center [1431, 160] width 122 height 25
select select "Previous month"
click at [1306, 213] on span "Apply" at bounding box center [1404, 207] width 50 height 12
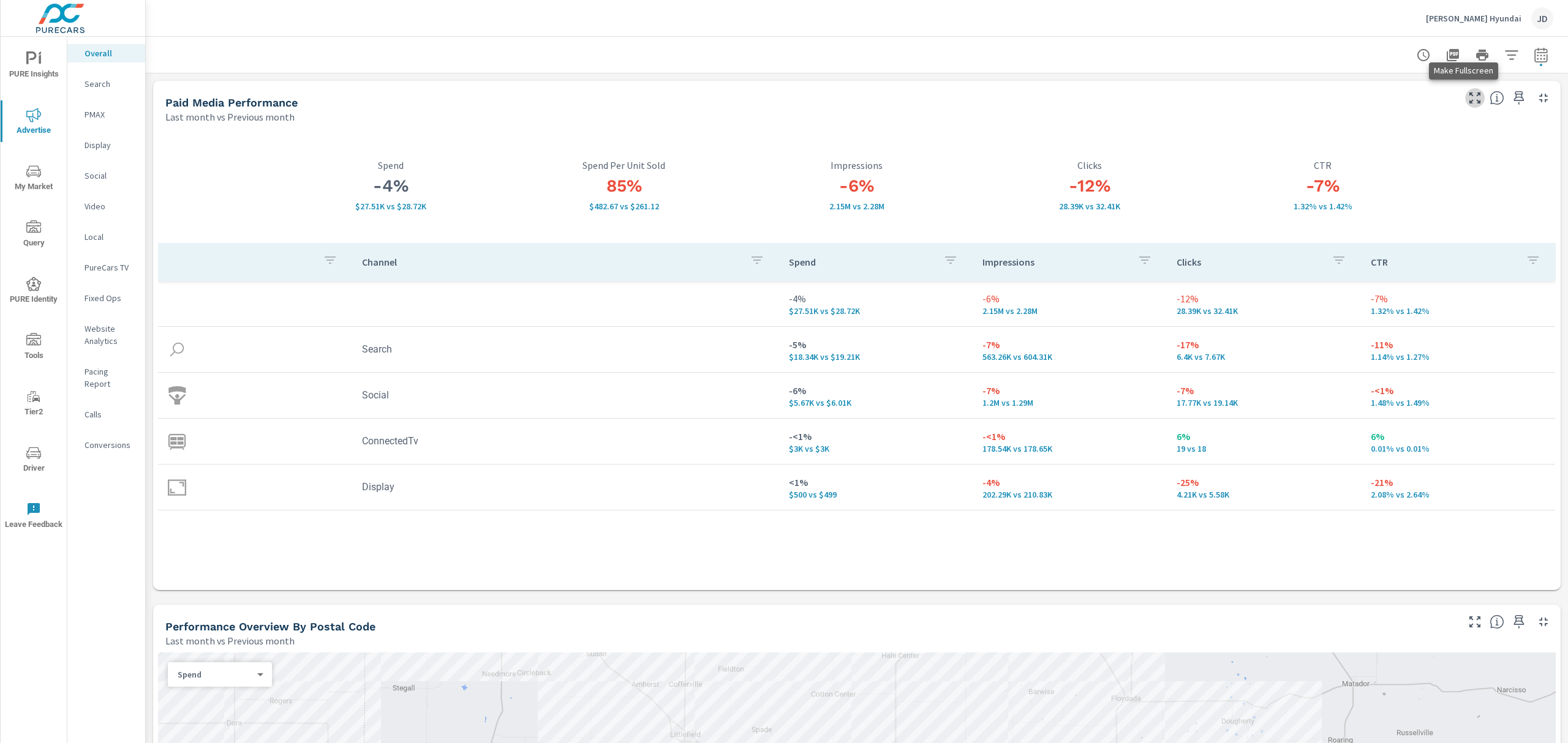
click at [1306, 96] on icon "button" at bounding box center [1475, 98] width 15 height 15
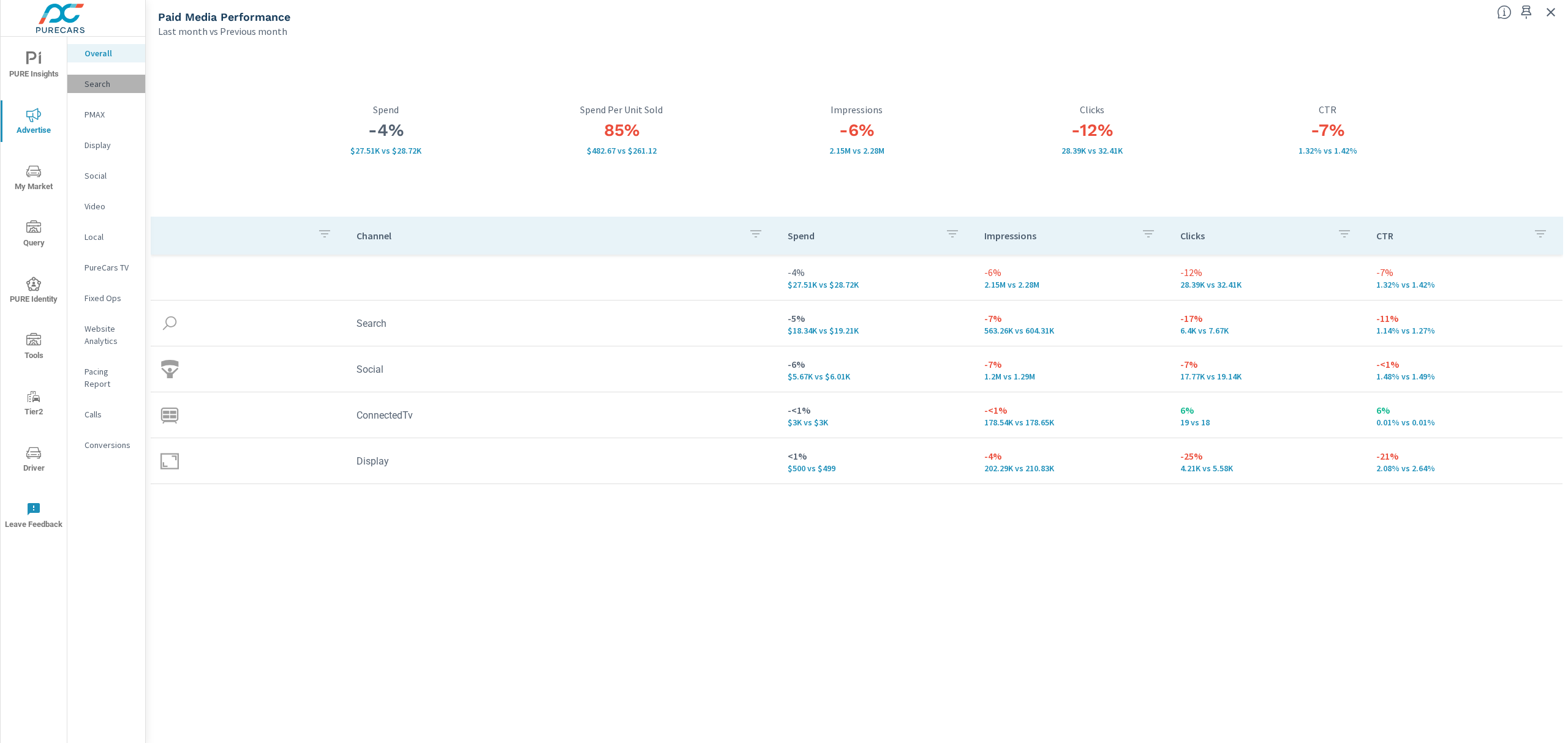
click at [105, 85] on p "Search" at bounding box center [110, 83] width 51 height 12
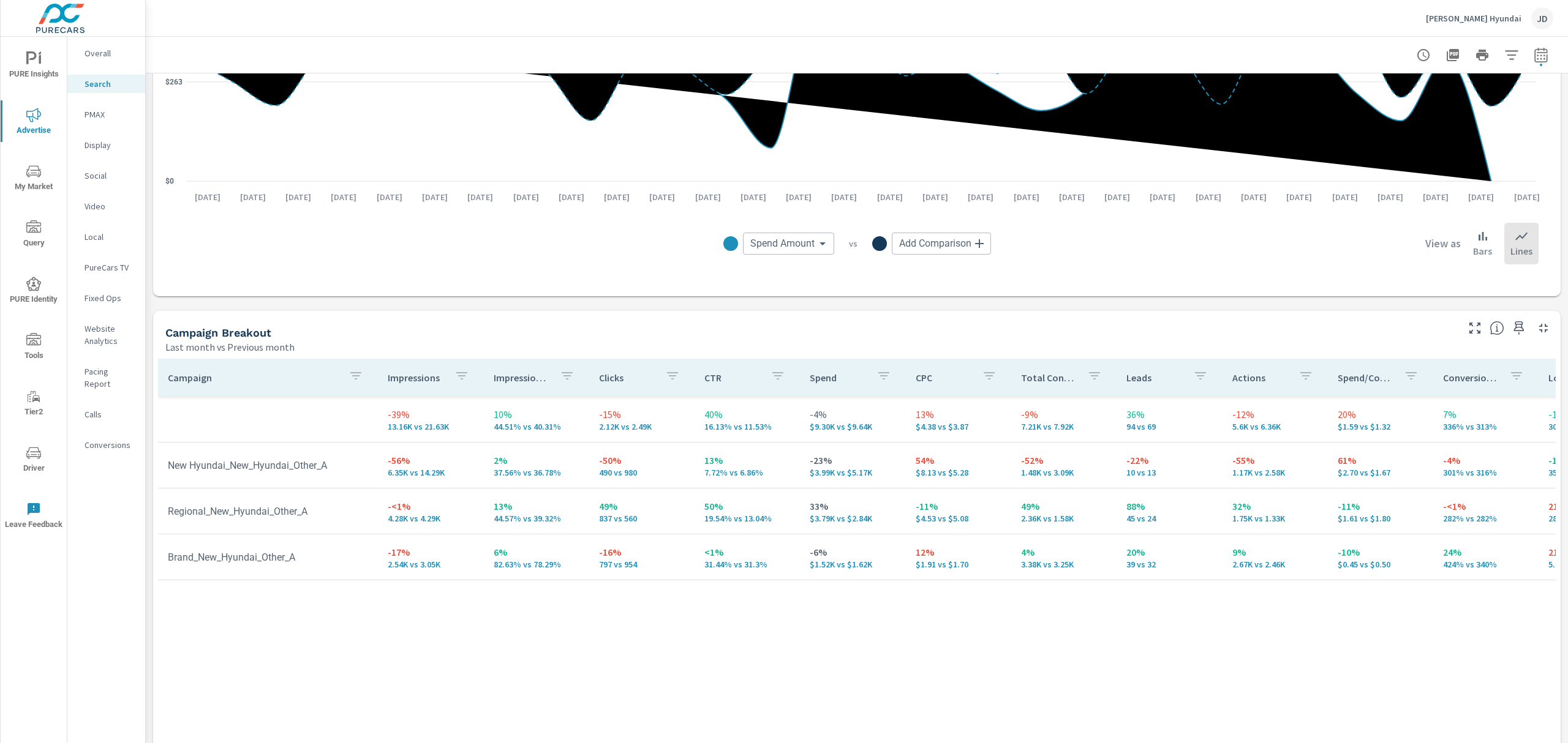
scroll to position [1033, 0]
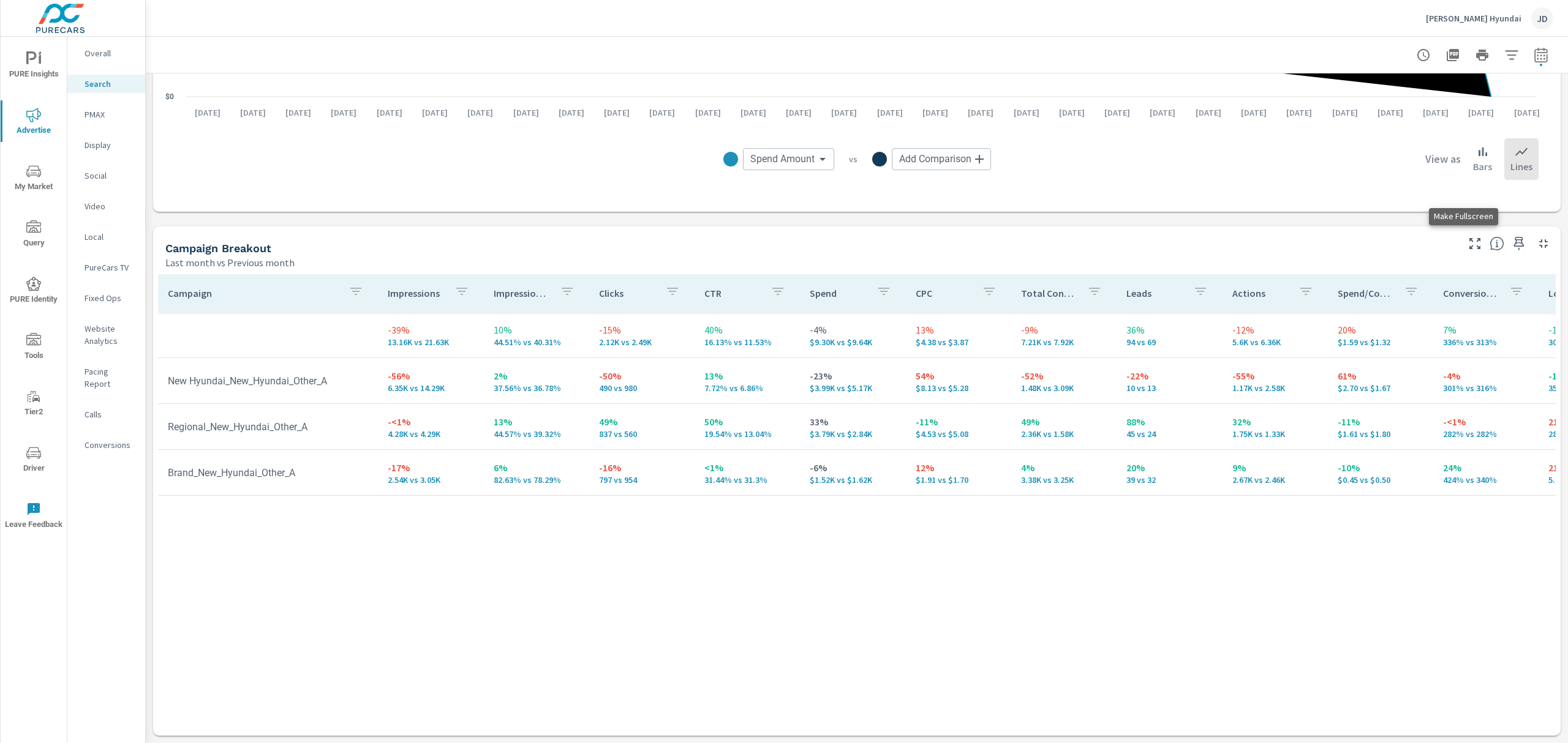
click at [1306, 248] on icon "button" at bounding box center [1475, 244] width 15 height 15
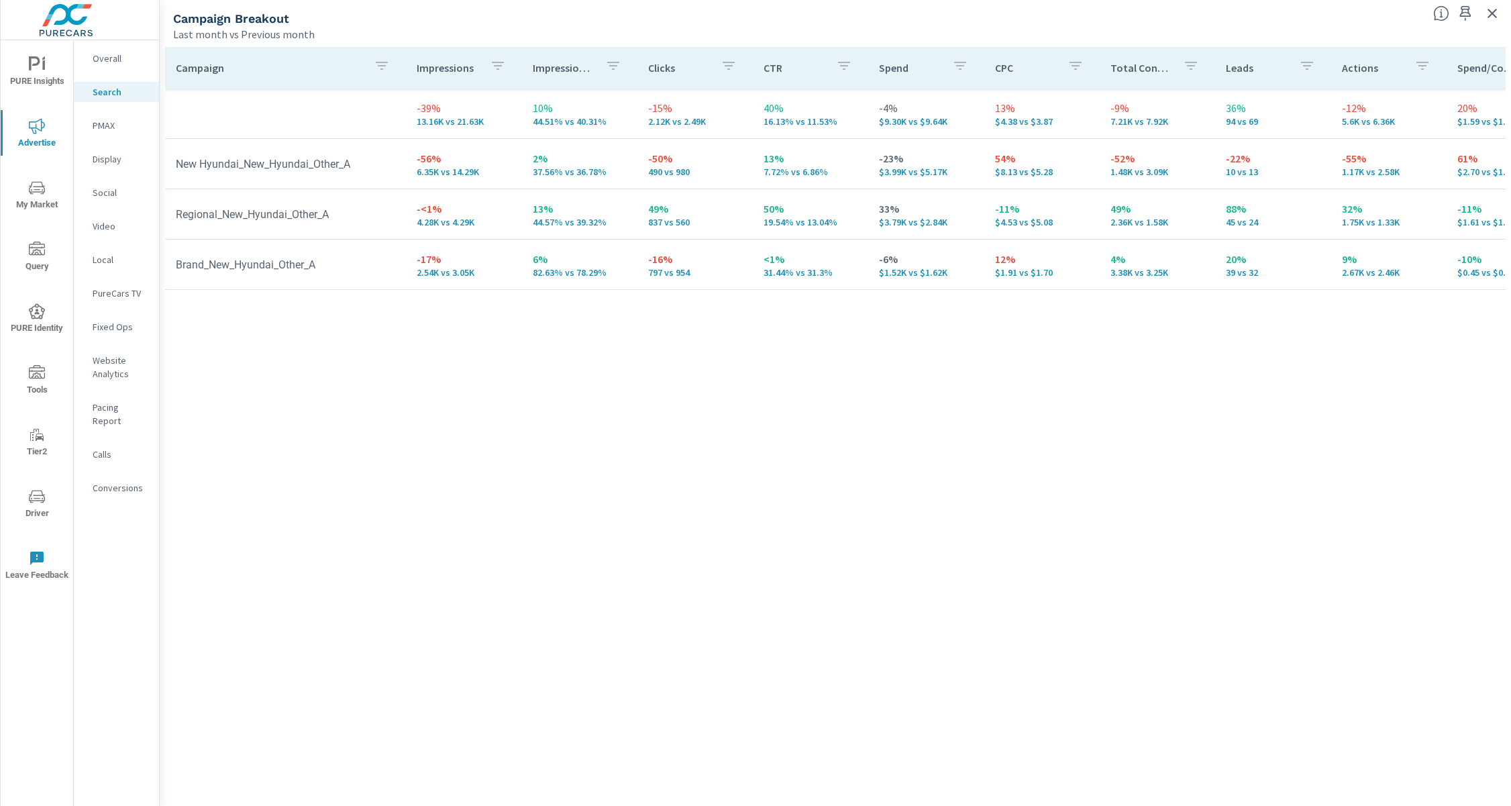
click at [99, 123] on p "PMAX" at bounding box center [121, 125] width 56 height 13
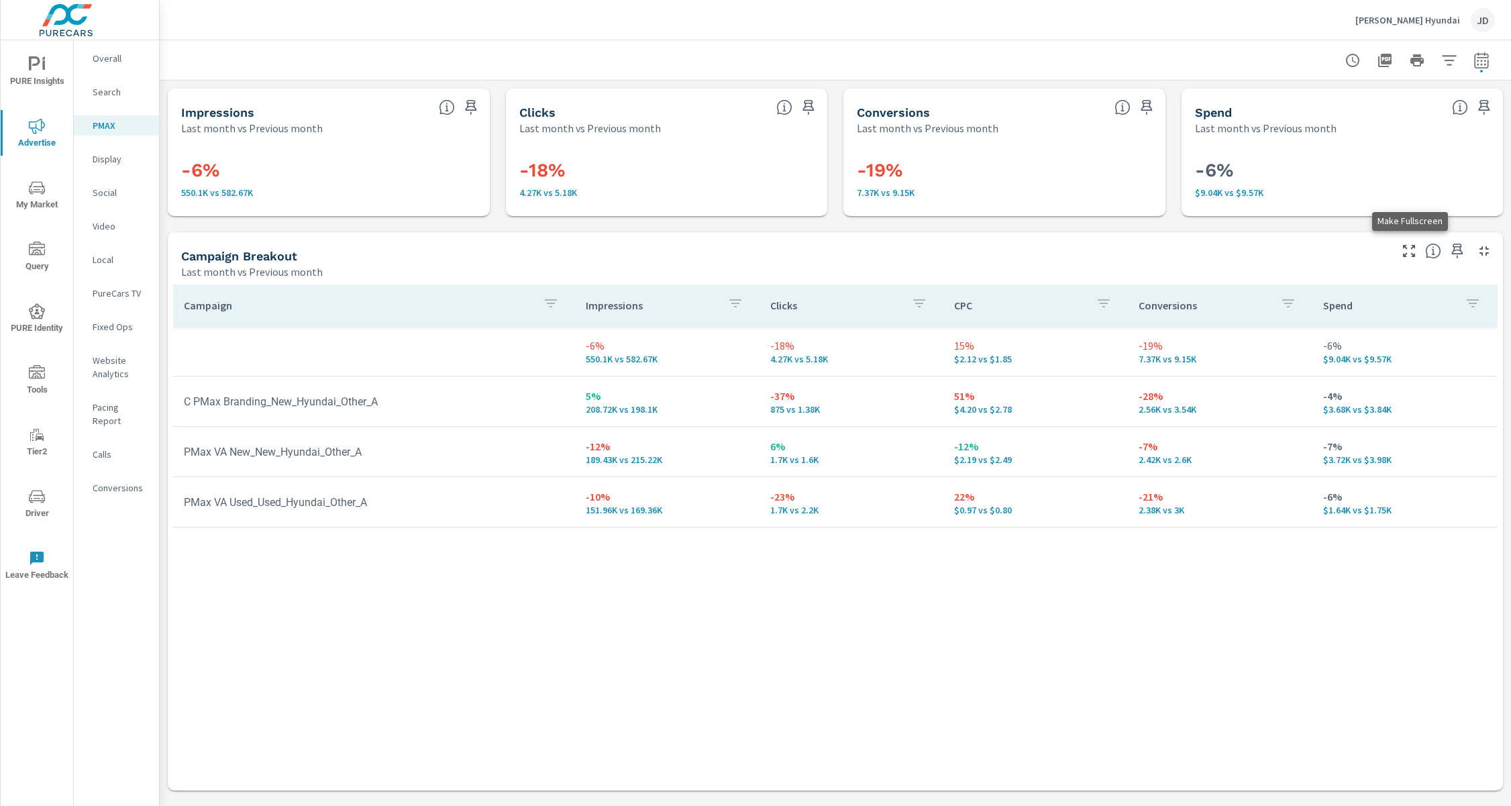
click at [1411, 248] on icon "button" at bounding box center [1409, 251] width 16 height 16
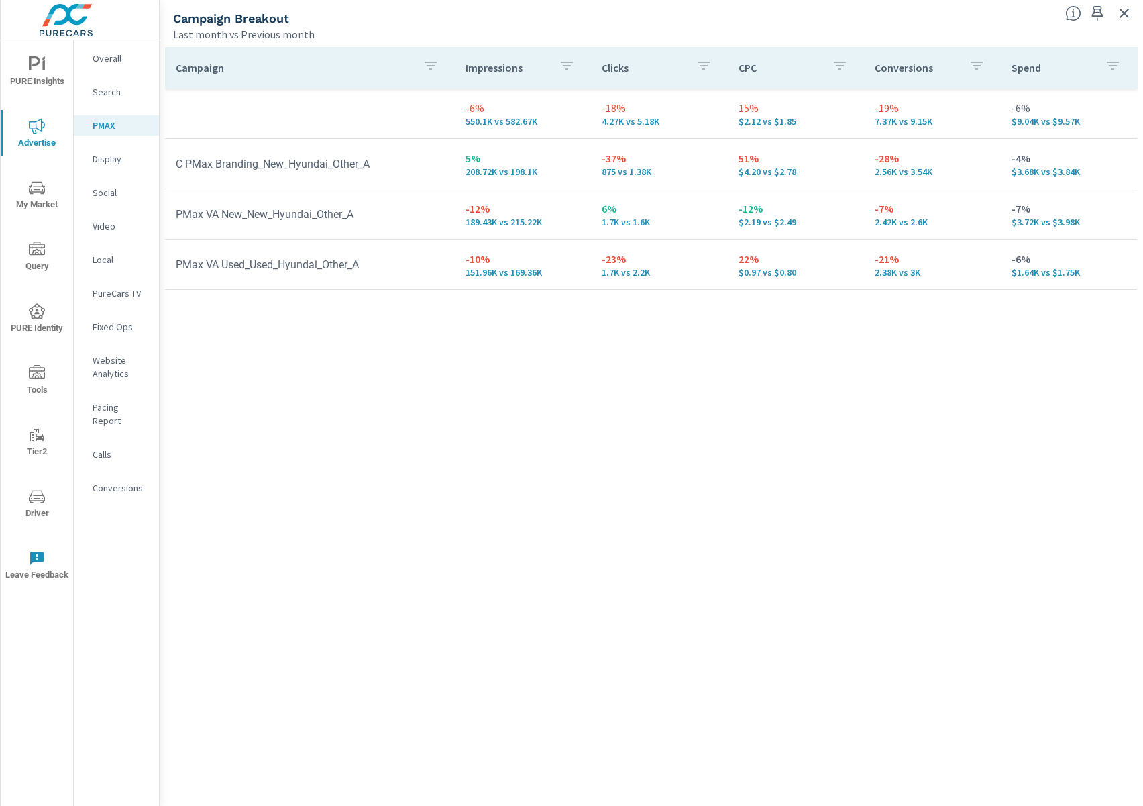
click at [655, 678] on div "Campaign Impressions Clicks CPC Conversions Spend -6% 550.1K vs 582.67K -18% 4.…" at bounding box center [651, 413] width 973 height 733
click at [105, 192] on p "Social" at bounding box center [121, 192] width 56 height 13
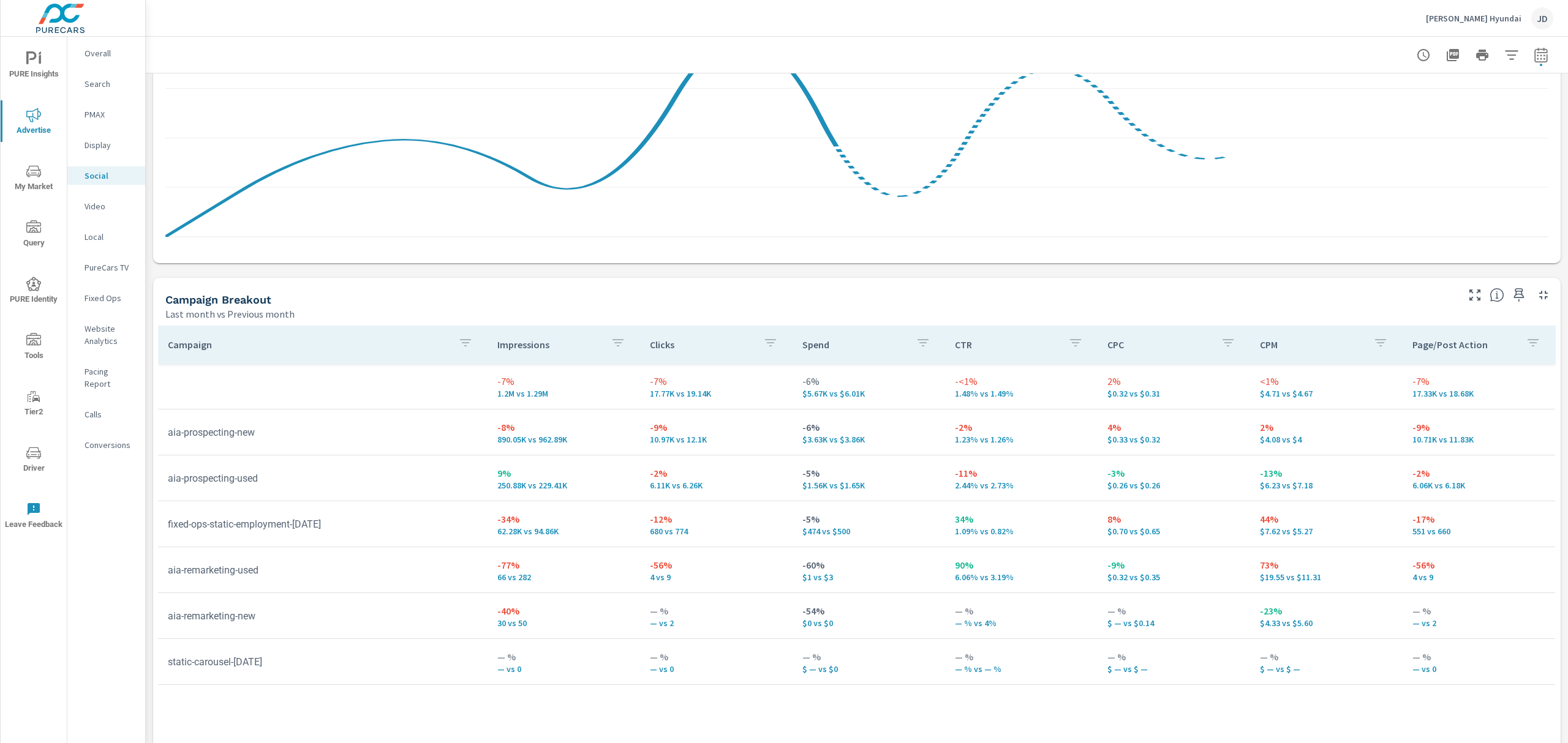
scroll to position [378, 0]
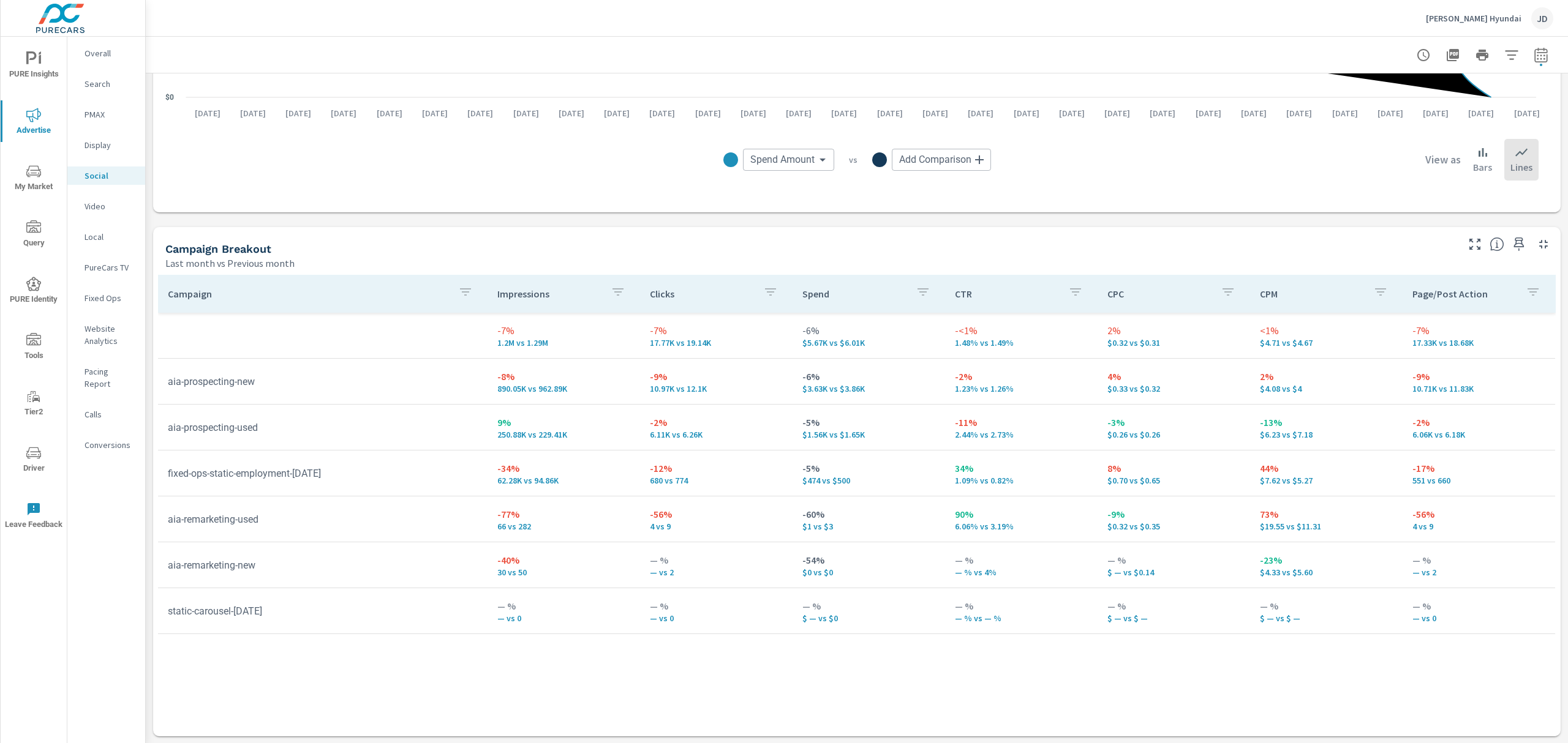
click at [1306, 215] on div "Impressions Last month vs Previous month -7% 1.2M vs 1.29M Clicks Last month vs…" at bounding box center [858, 220] width 1423 height 1048
click at [1306, 243] on icon "button" at bounding box center [1475, 245] width 15 height 15
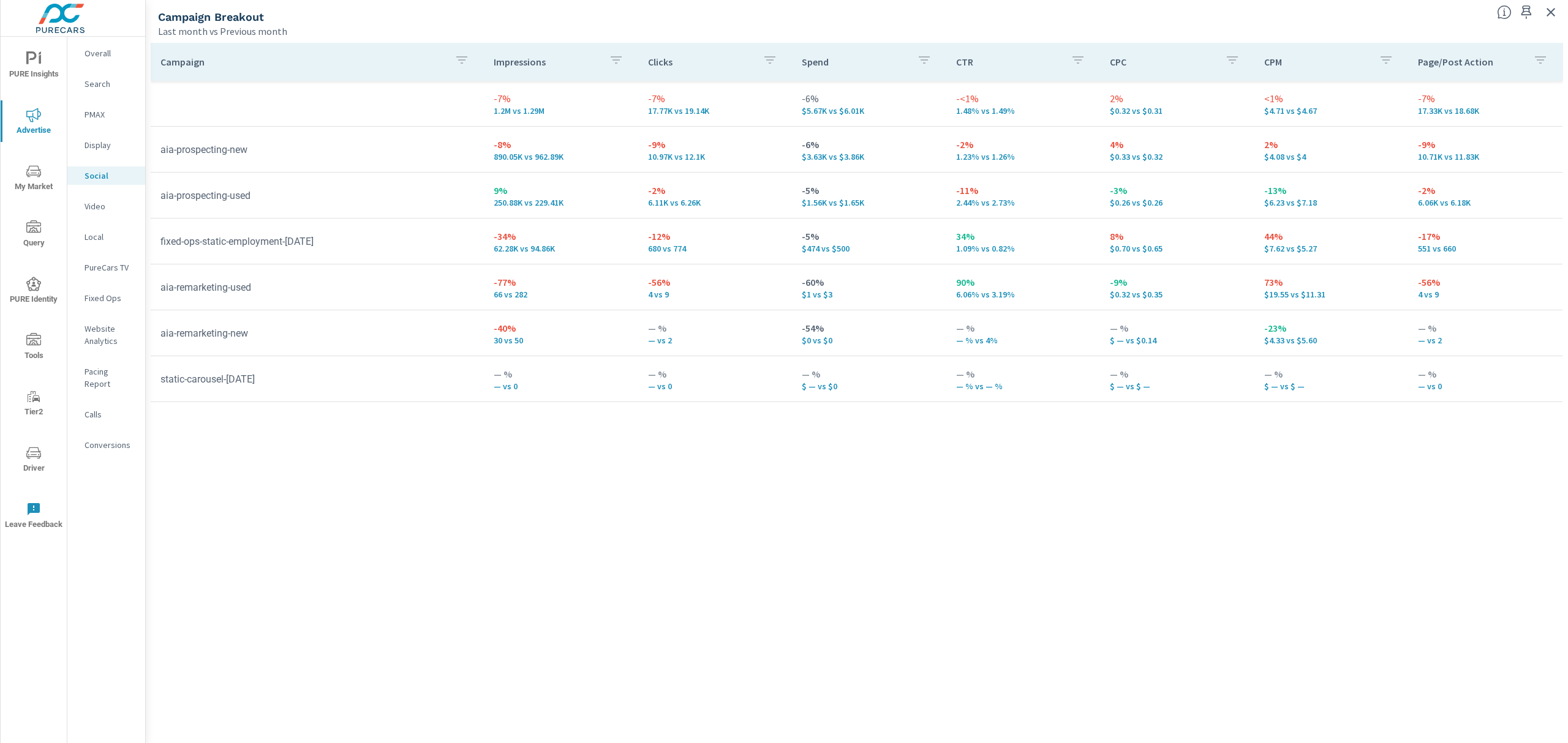
click at [36, 175] on icon "nav menu" at bounding box center [34, 172] width 15 height 15
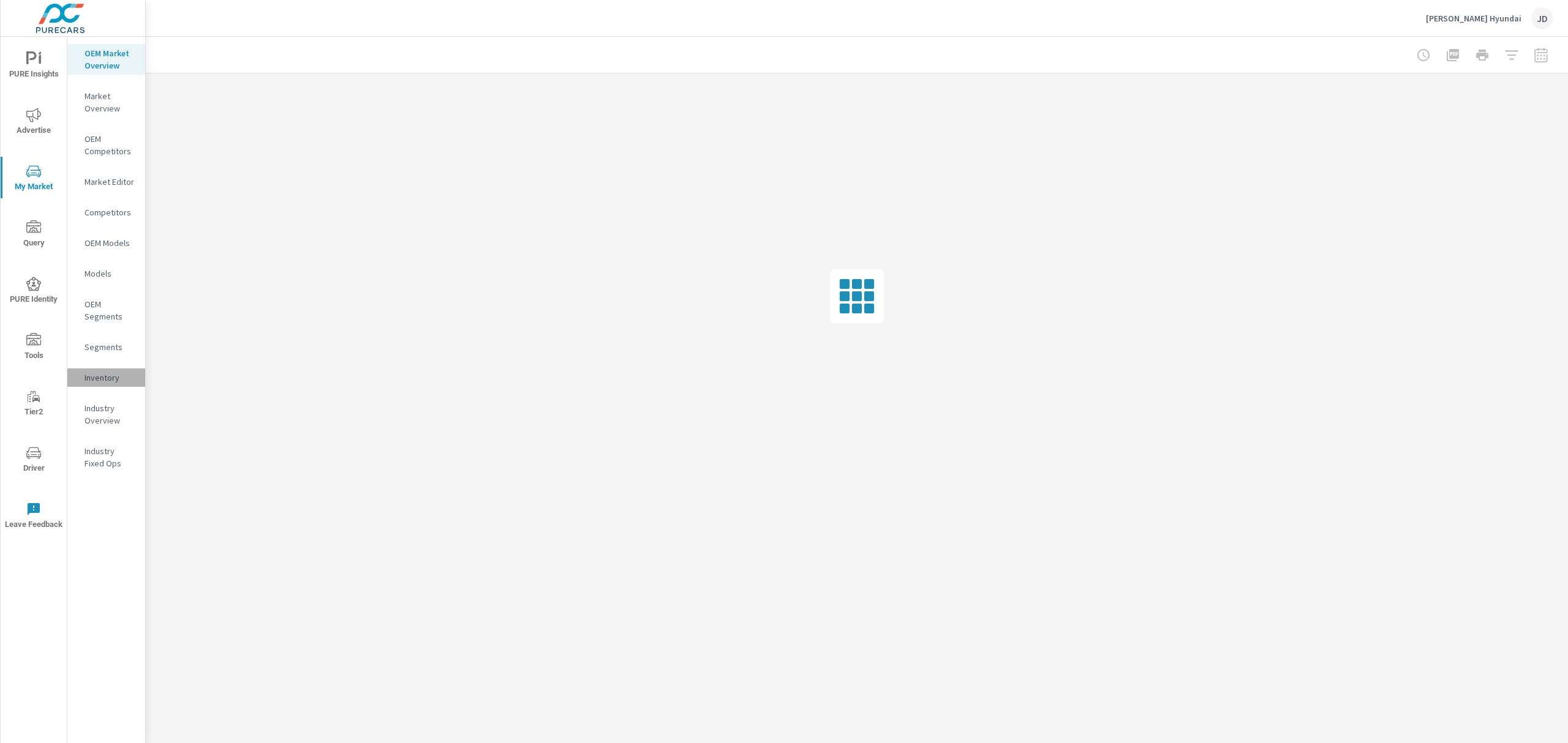
click at [106, 377] on p "Inventory" at bounding box center [110, 377] width 51 height 12
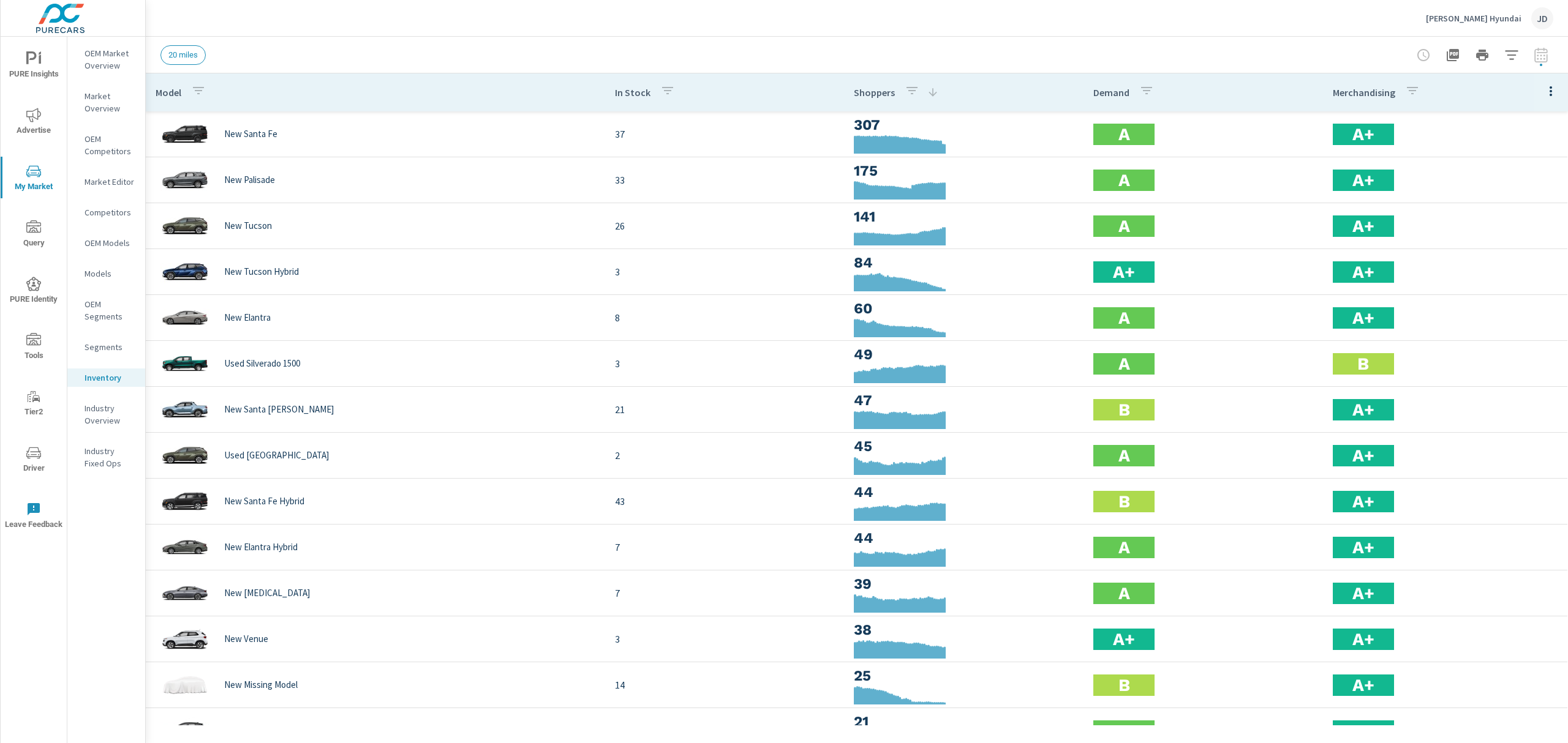
click at [1306, 55] on icon "button" at bounding box center [1512, 55] width 15 height 15
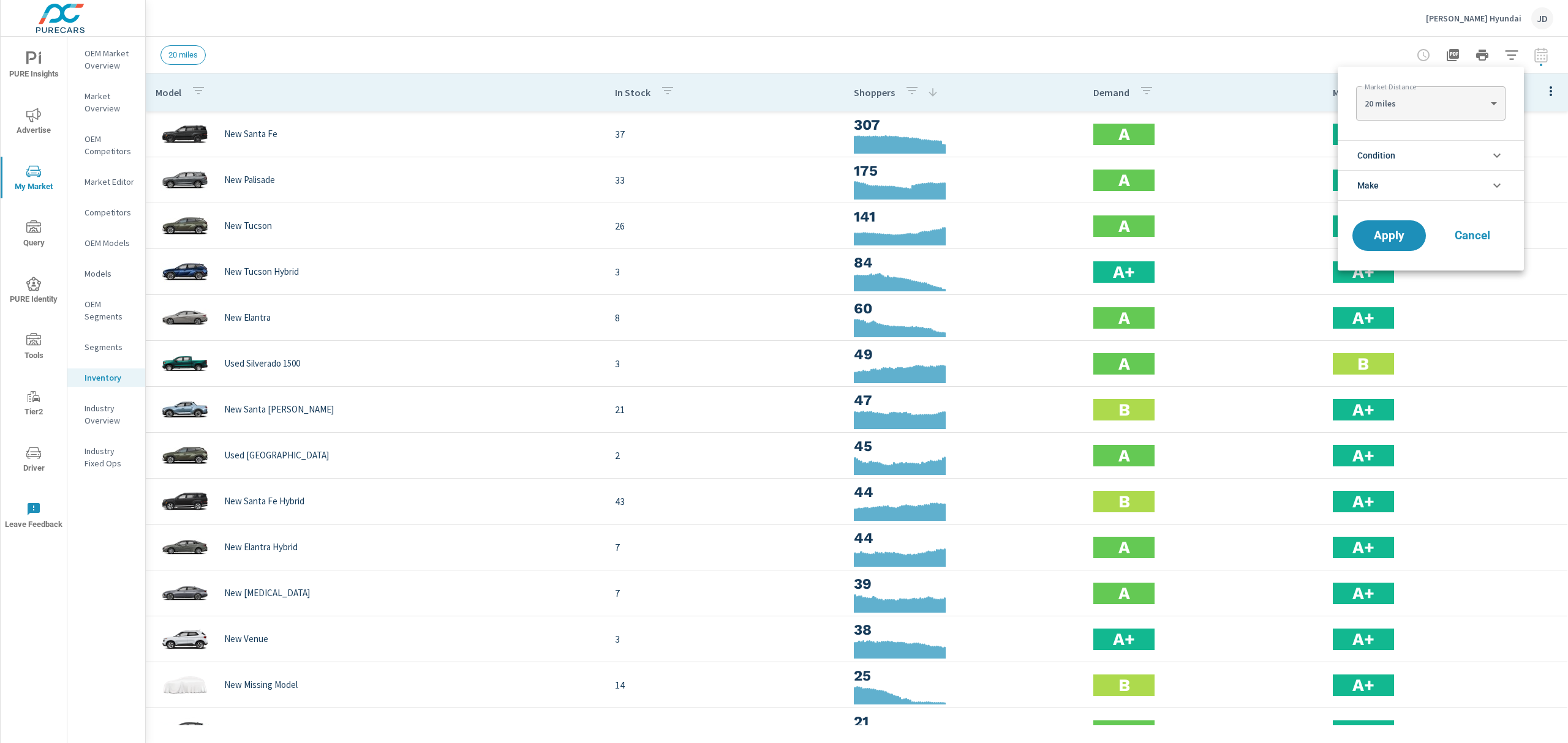
click at [1306, 148] on li "Condition" at bounding box center [1431, 155] width 186 height 30
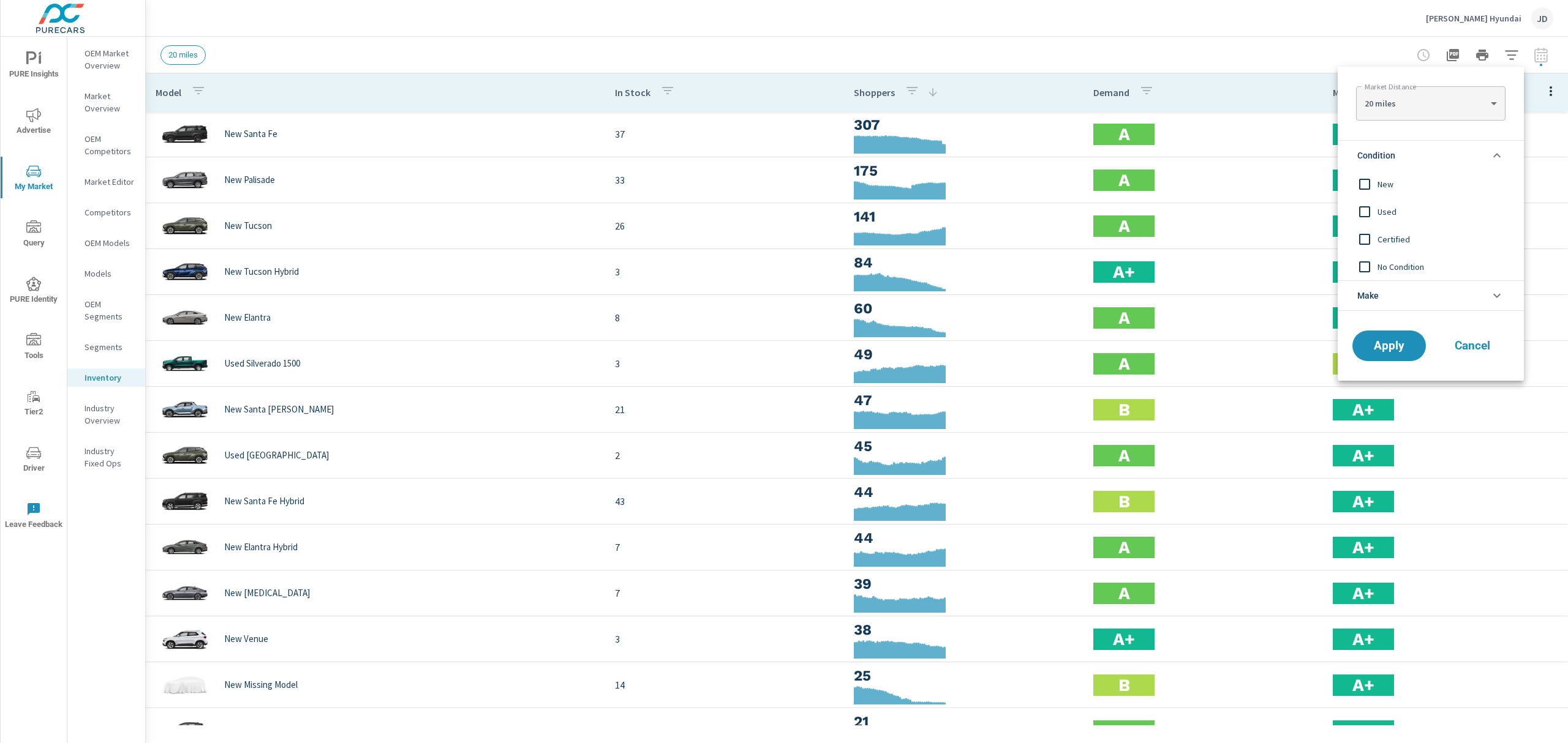
click at [1306, 183] on span "New" at bounding box center [1445, 184] width 134 height 15
click at [1306, 341] on span "Apply" at bounding box center [1389, 346] width 50 height 12
